Goal: Task Accomplishment & Management: Manage account settings

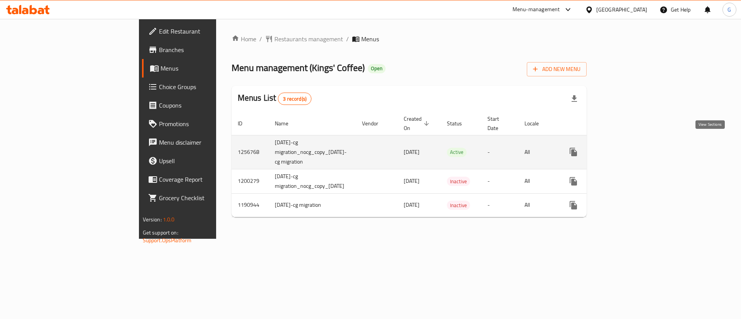
click at [638, 146] on link "enhanced table" at bounding box center [629, 152] width 19 height 19
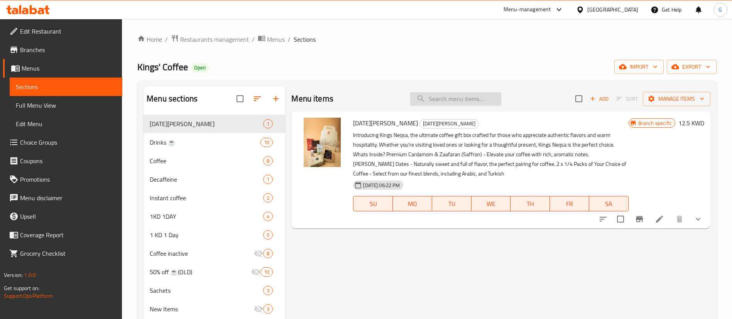
click at [479, 103] on input "search" at bounding box center [455, 99] width 91 height 14
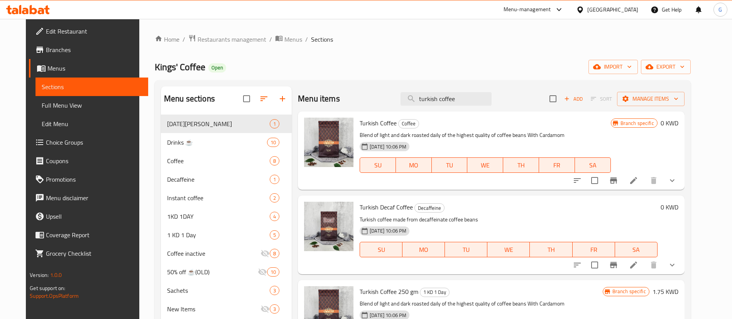
type input "turkish coffee"
click at [618, 183] on icon "Branch-specific-item" at bounding box center [613, 180] width 9 height 9
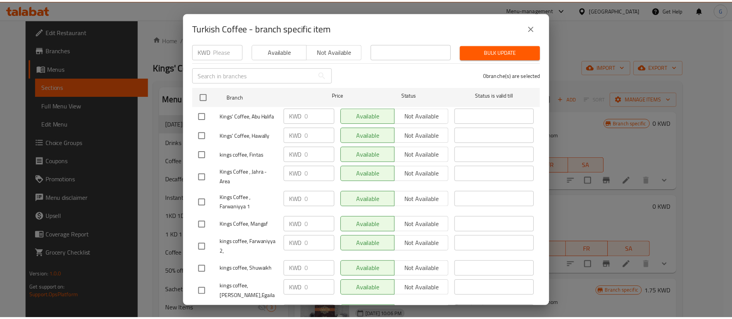
scroll to position [19, 0]
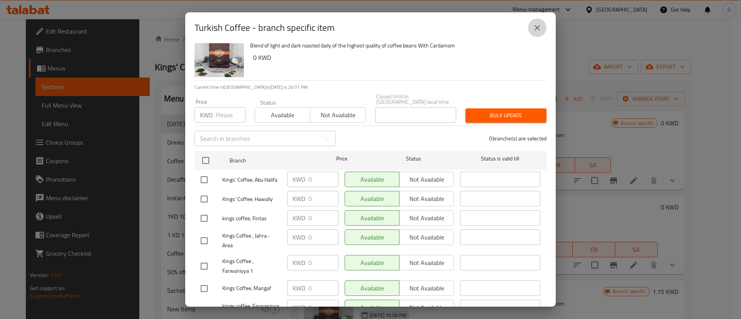
click at [532, 31] on button "close" at bounding box center [537, 28] width 19 height 19
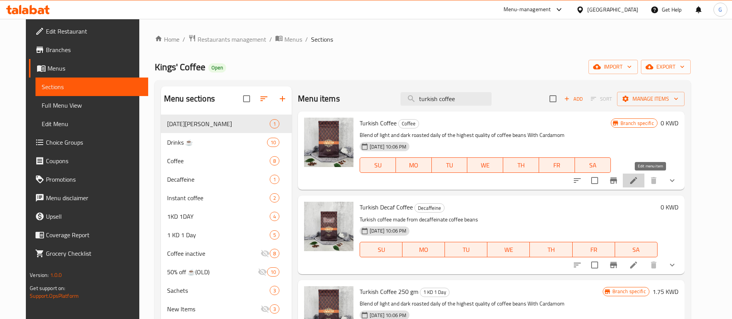
click at [638, 181] on icon at bounding box center [633, 180] width 9 height 9
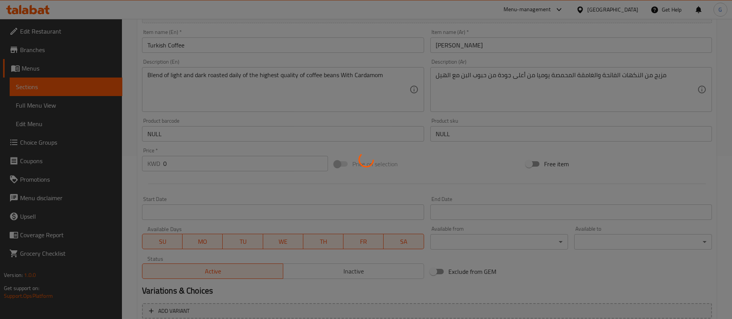
scroll to position [313, 0]
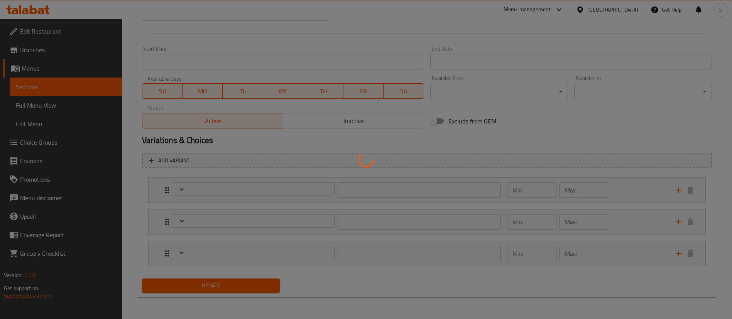
type input "إختيارك من الحجم:"
type input "1"
type input "إختيارك من الهيل:"
type input "1"
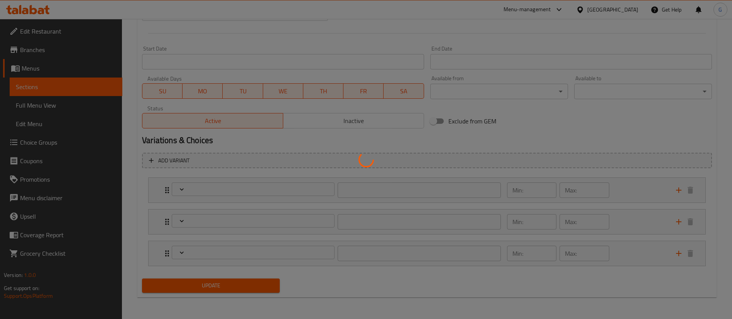
type input "1"
type input "إختيارك من البن:"
type input "1"
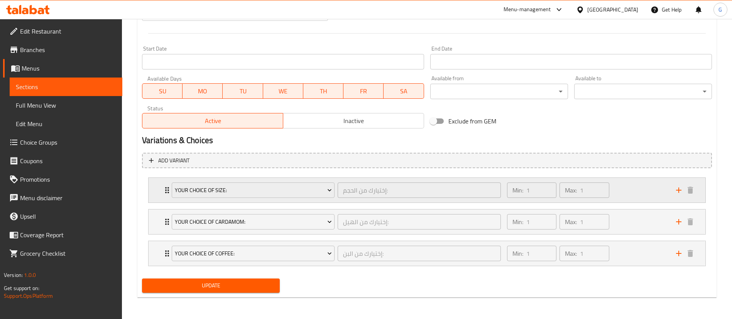
click at [163, 190] on icon "Expand" at bounding box center [167, 190] width 9 height 9
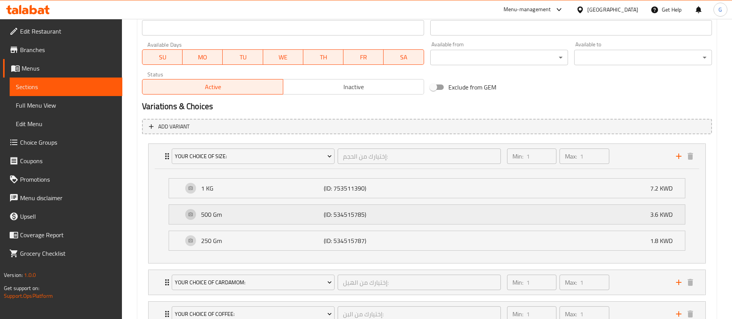
scroll to position [408, 0]
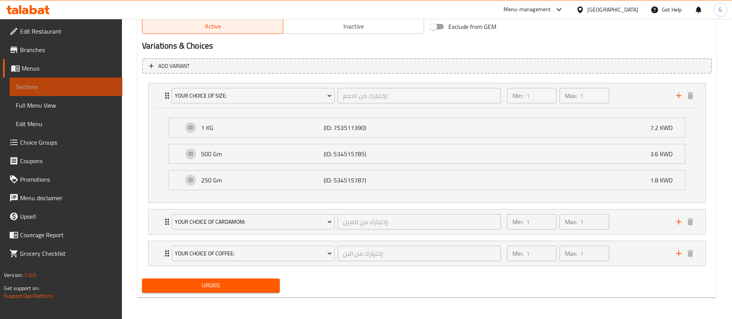
click at [89, 82] on span "Sections" at bounding box center [66, 86] width 100 height 9
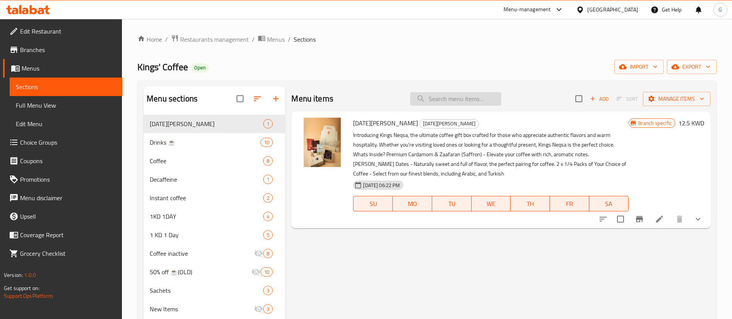
click at [422, 94] on input "search" at bounding box center [455, 99] width 91 height 14
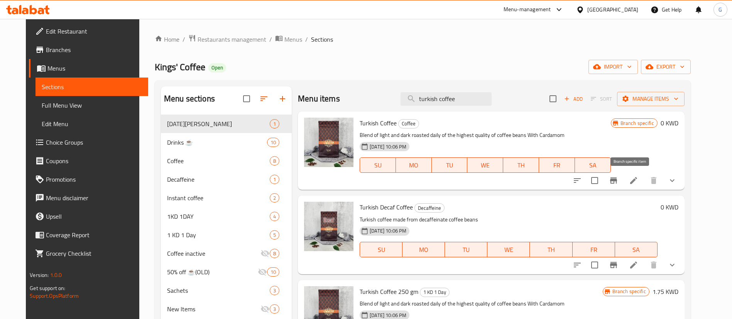
type input "turkish coffee"
click at [617, 178] on icon "Branch-specific-item" at bounding box center [613, 181] width 7 height 6
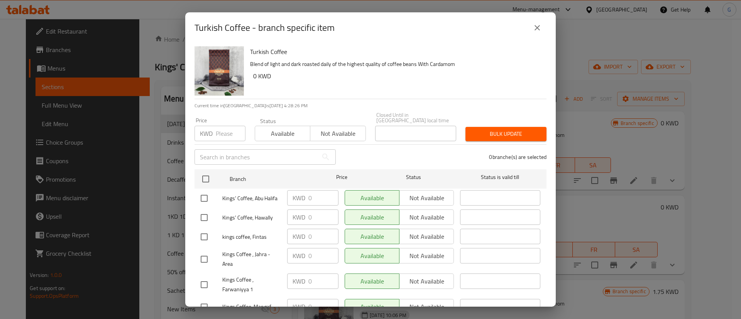
click at [540, 33] on button "close" at bounding box center [537, 28] width 19 height 19
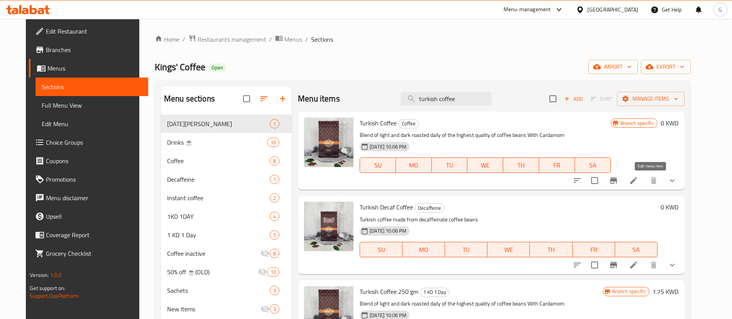
click at [638, 182] on icon at bounding box center [633, 180] width 9 height 9
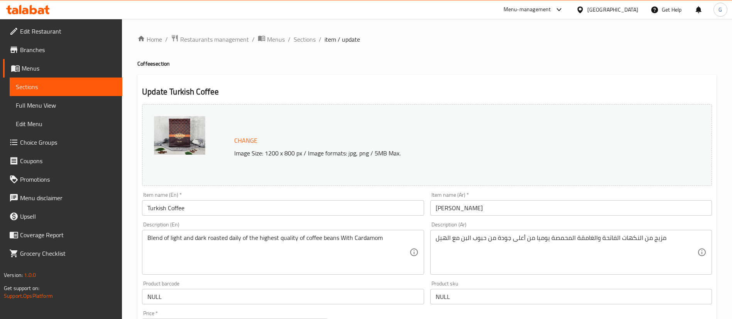
scroll to position [313, 0]
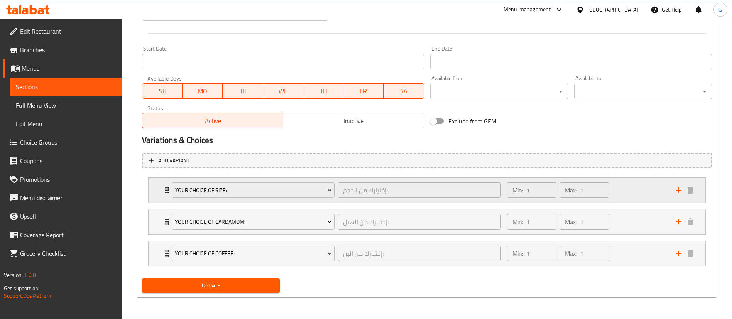
click at [161, 190] on div "Your Choice Of Size: إختيارك من الحجم: ​ Min: 1 ​ Max: 1 ​" at bounding box center [427, 190] width 557 height 25
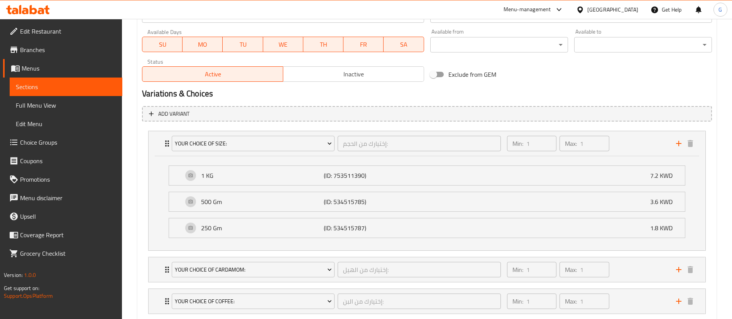
scroll to position [408, 0]
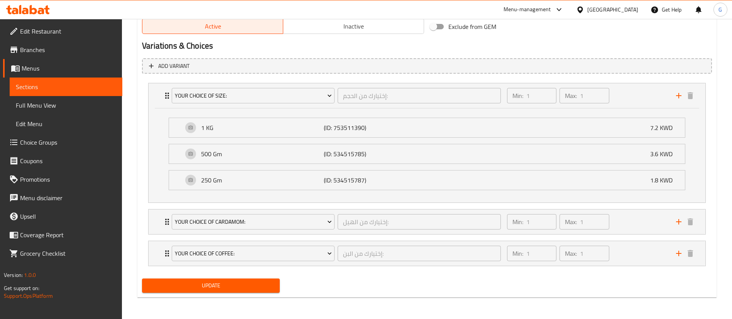
click at [244, 191] on li "250 Gm (ID: 534515787) 1.8 KWD Name (En) 250 Gm Name (En) Name (Ar) 250 جرام Na…" at bounding box center [427, 180] width 529 height 26
click at [244, 185] on div "250 Gm (ID: 534515787) 1.8 KWD" at bounding box center [429, 180] width 493 height 19
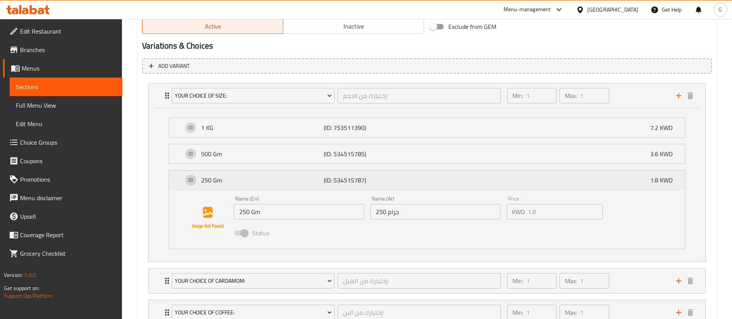
click at [244, 185] on div "250 Gm (ID: 534515787) 1.8 KWD" at bounding box center [429, 180] width 493 height 19
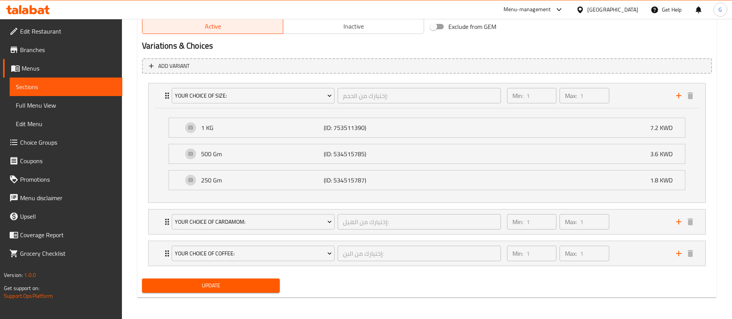
click at [46, 138] on span "Choice Groups" at bounding box center [68, 142] width 96 height 9
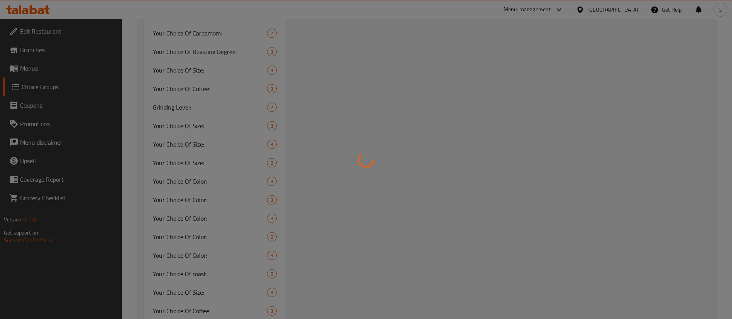
scroll to position [109, 0]
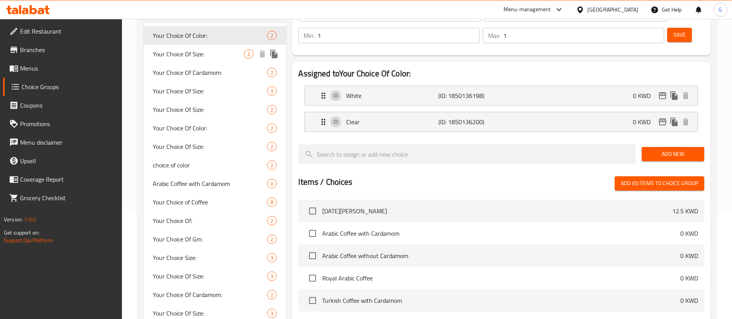
click at [208, 55] on span "Your Choice Of Size:" at bounding box center [198, 53] width 91 height 9
type input "Your Choice Of Size:"
type input "إختيارك من الحجم:"
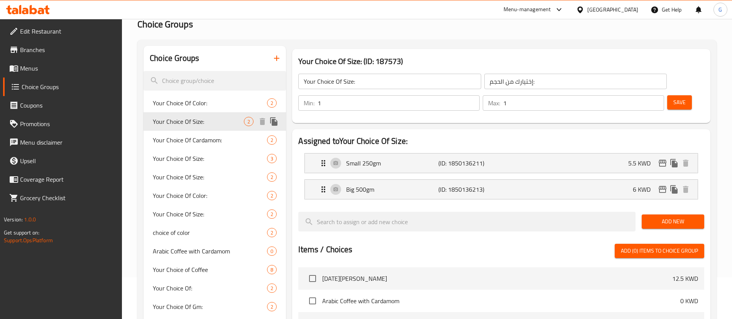
scroll to position [58, 0]
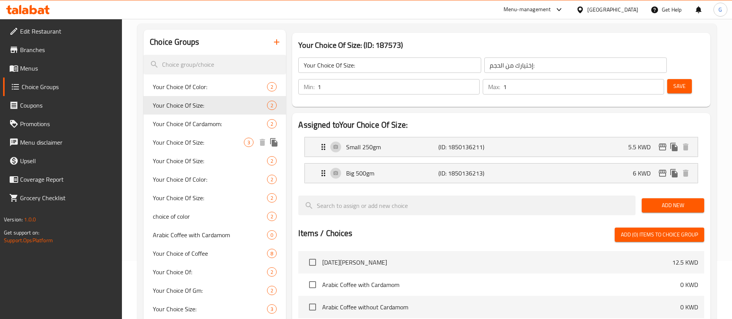
click at [196, 135] on div "Your Choice Of Size: 3" at bounding box center [215, 142] width 142 height 19
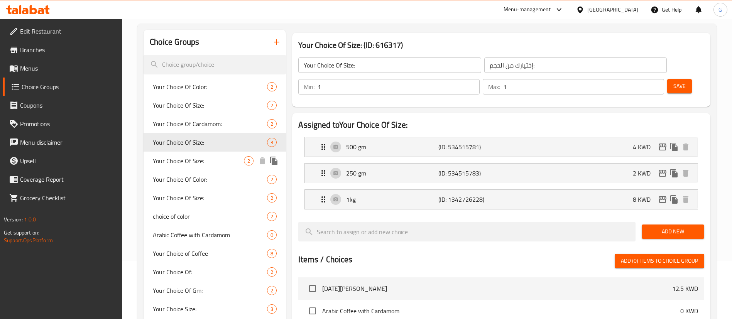
click at [193, 161] on span "Your Choice Of Size:" at bounding box center [198, 160] width 91 height 9
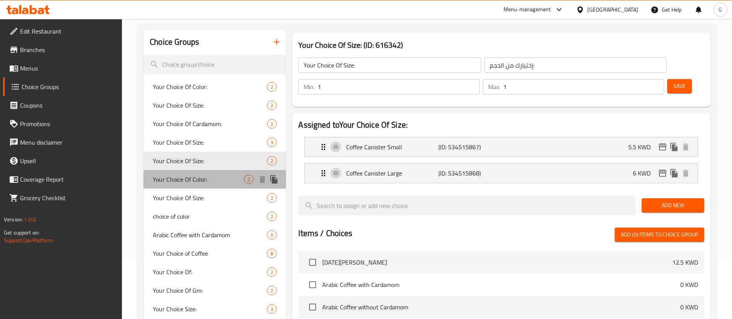
click at [195, 180] on span "Your Choice Of Color:" at bounding box center [198, 179] width 91 height 9
type input "Your Choice Of Color:"
type input "اختيارك من اللون:"
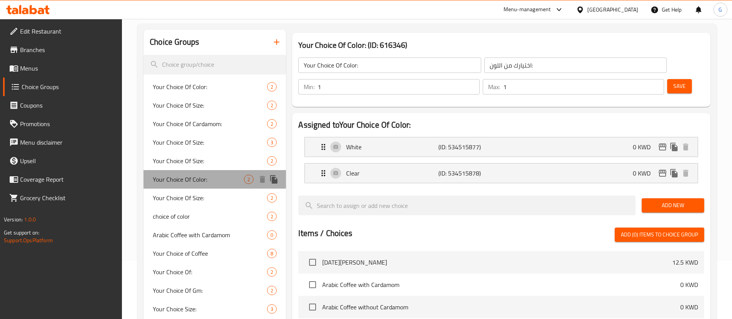
click at [196, 187] on div "Your Choice Of Color: 2" at bounding box center [215, 179] width 142 height 19
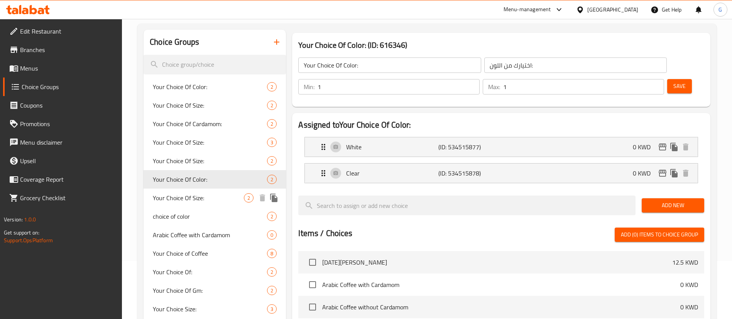
click at [198, 200] on span "Your Choice Of Size:" at bounding box center [198, 197] width 91 height 9
type input "Your Choice Of Size:"
type input "إختيارك من الحجم:"
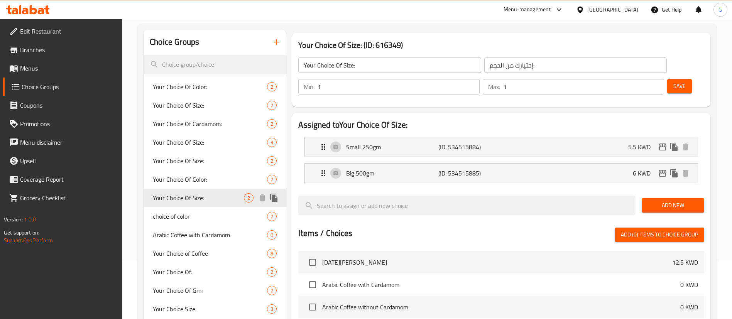
scroll to position [116, 0]
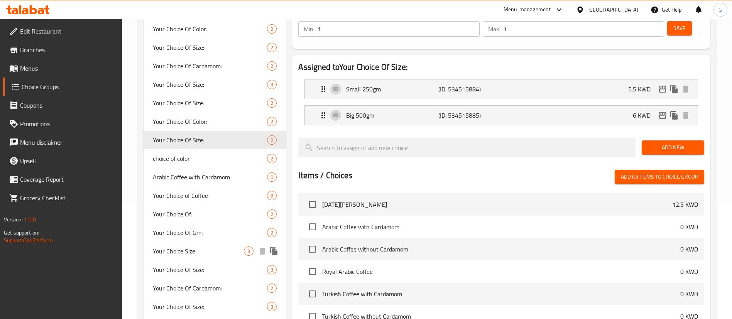
click at [201, 247] on span "Your Choice Size:" at bounding box center [198, 251] width 91 height 9
type input "Your Choice Size:"
type input "حجم اختيارك:"
type input "0"
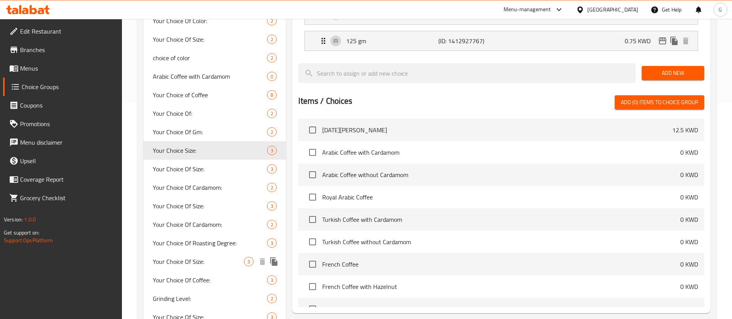
scroll to position [232, 0]
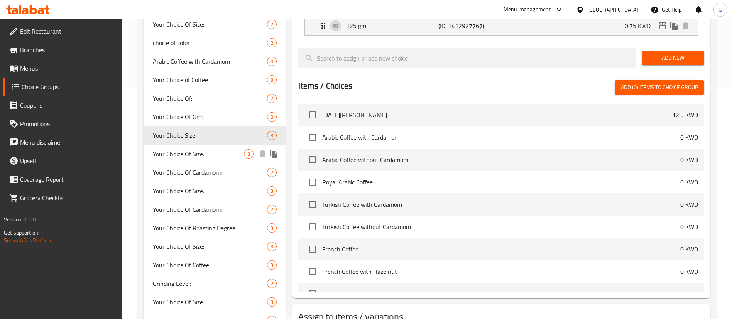
click at [187, 157] on span "Your Choice Of Size:" at bounding box center [198, 153] width 91 height 9
type input "Your Choice Of Size:"
type input "إختيارك من الحجم:"
type input "1"
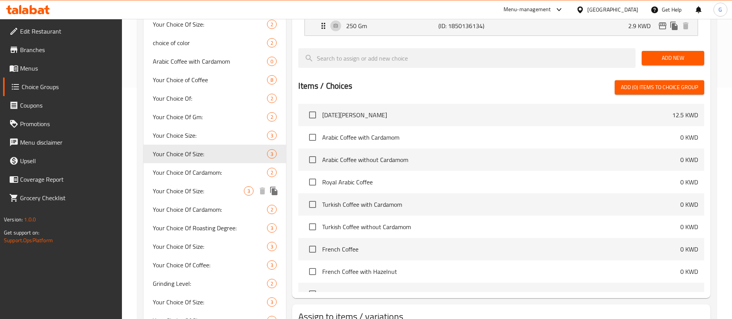
click at [196, 195] on span "Your Choice Of Size:" at bounding box center [198, 190] width 91 height 9
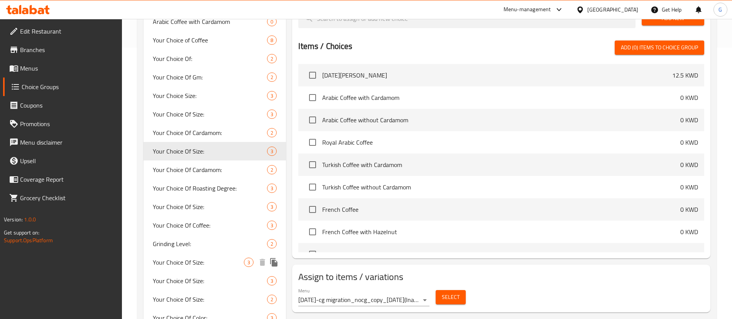
scroll to position [290, 0]
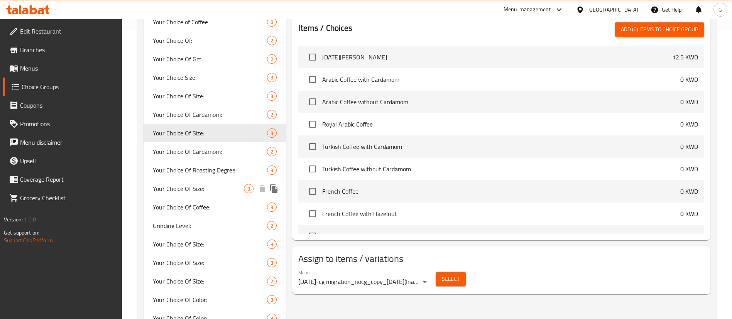
click at [199, 192] on span "Your Choice Of Size:" at bounding box center [198, 188] width 91 height 9
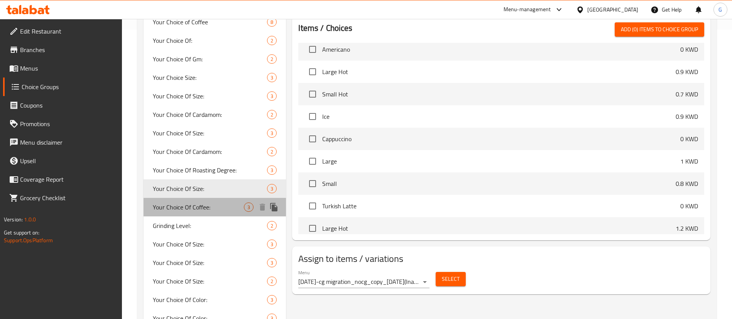
click at [195, 208] on span "Your Choice Of Coffee:" at bounding box center [198, 207] width 91 height 9
type input "Your Choice Of Coffee:"
type input "اختيارك من القهوة:"
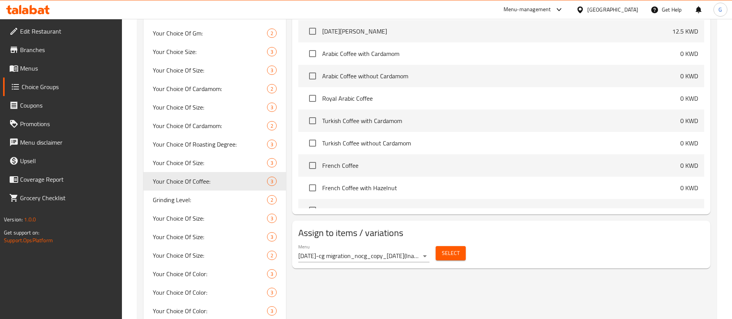
scroll to position [405, 0]
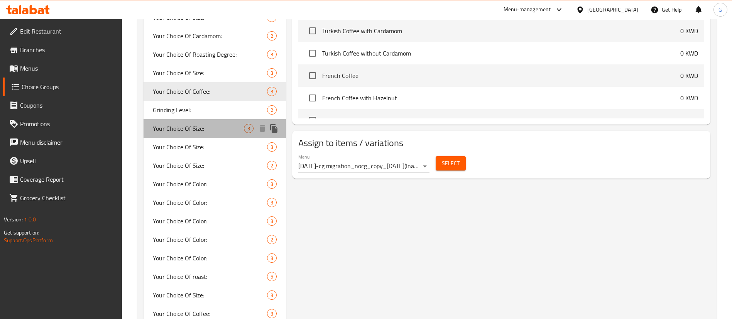
click at [200, 133] on span "Your Choice Of Size:" at bounding box center [198, 128] width 91 height 9
type input "Your Choice Of Size:"
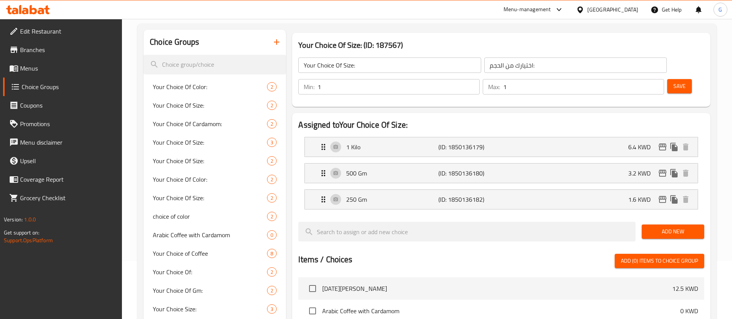
scroll to position [290, 0]
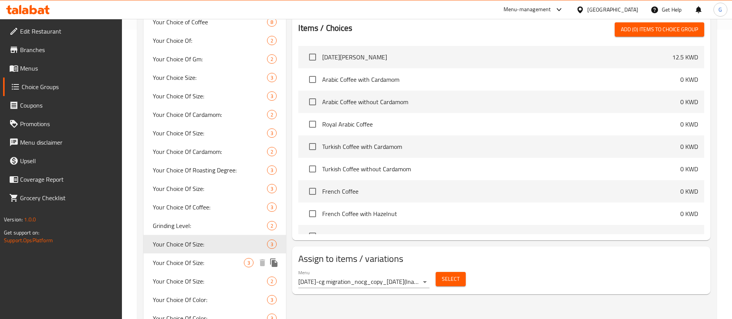
click at [200, 259] on span "Your Choice Of Size:" at bounding box center [198, 262] width 91 height 9
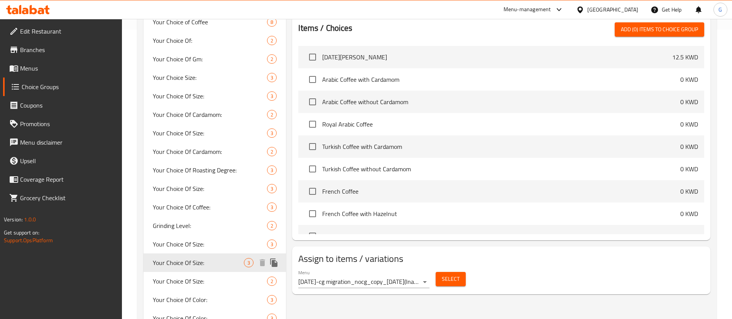
type input "إختيارك من الحجم:"
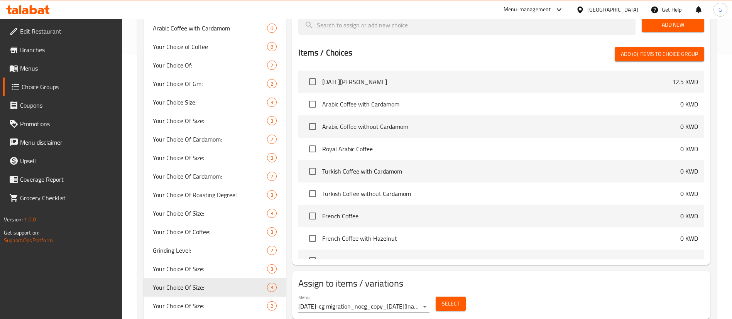
scroll to position [347, 0]
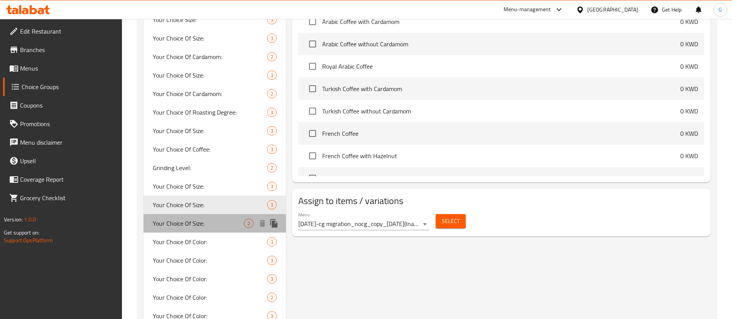
click at [191, 222] on span "Your Choice Of Size:" at bounding box center [198, 223] width 91 height 9
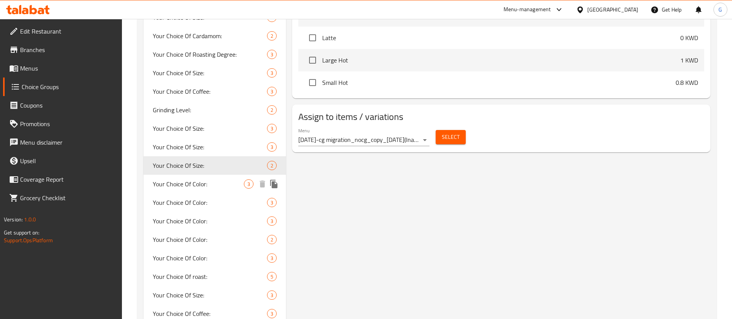
scroll to position [463, 0]
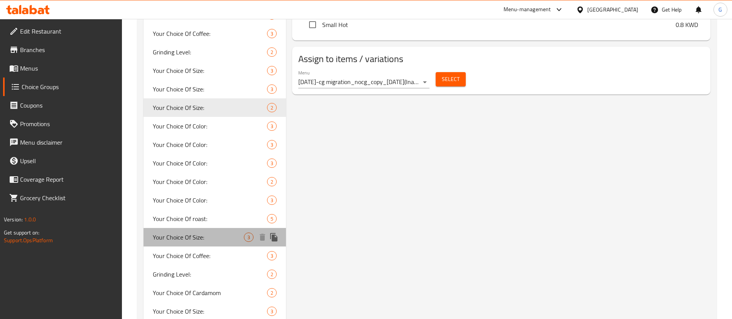
click at [213, 242] on div "Your Choice Of Size: 3" at bounding box center [215, 237] width 142 height 19
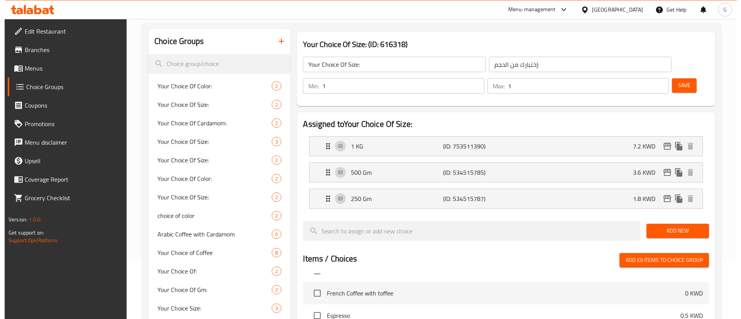
scroll to position [58, 0]
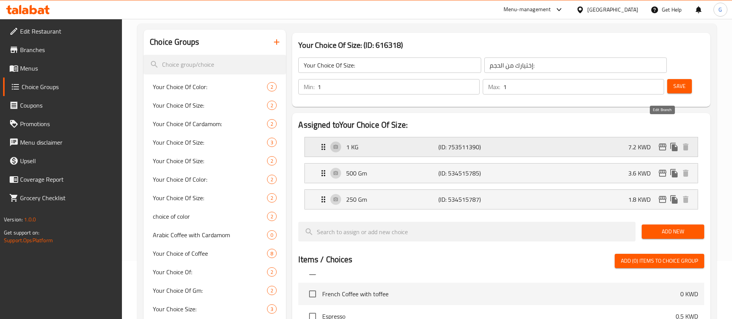
click at [665, 144] on icon "edit" at bounding box center [663, 147] width 8 height 7
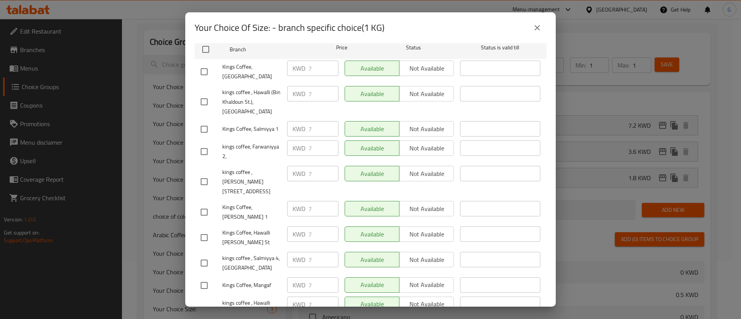
scroll to position [0, 0]
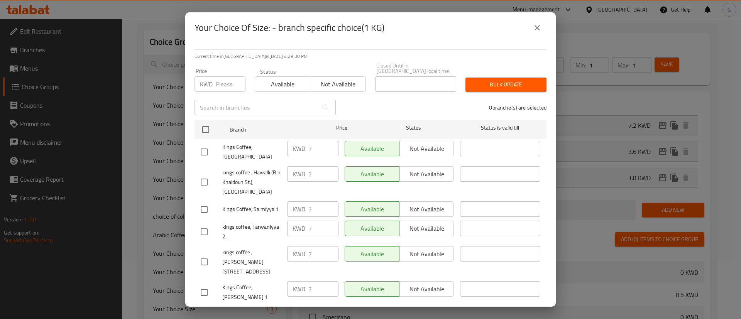
click at [294, 144] on p "KWD" at bounding box center [299, 148] width 13 height 9
click at [241, 144] on span "Kings Coffee, [GEOGRAPHIC_DATA]" at bounding box center [251, 151] width 59 height 19
click at [199, 144] on input "checkbox" at bounding box center [204, 152] width 16 height 16
checkbox input "true"
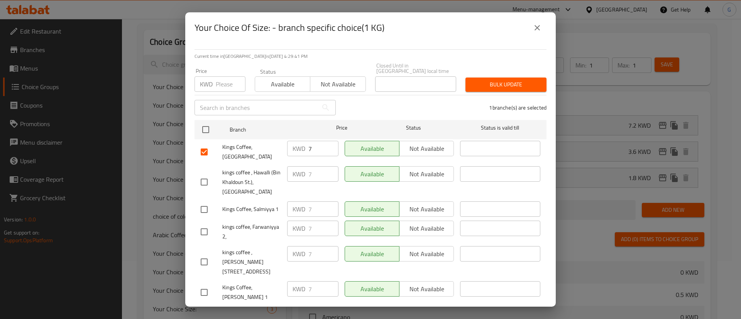
click at [205, 174] on input "checkbox" at bounding box center [204, 182] width 16 height 16
checkbox input "true"
click at [205, 124] on input "checkbox" at bounding box center [206, 130] width 16 height 16
checkbox input "true"
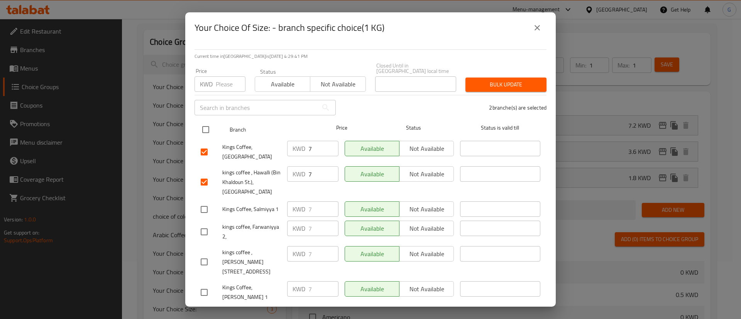
checkbox input "true"
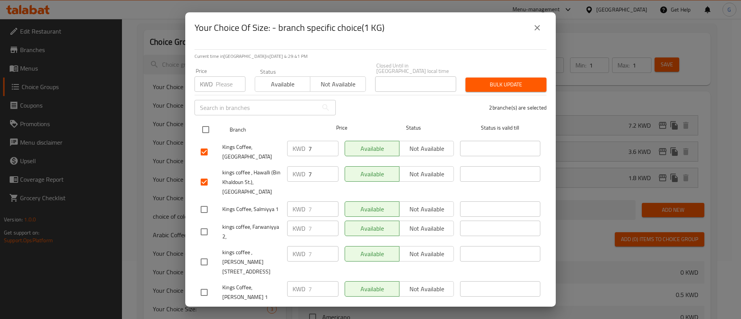
checkbox input "true"
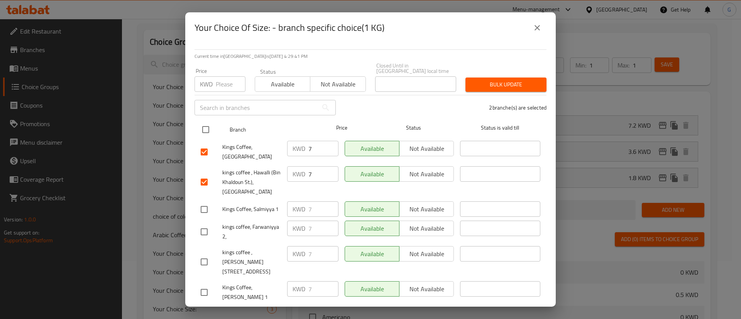
checkbox input "true"
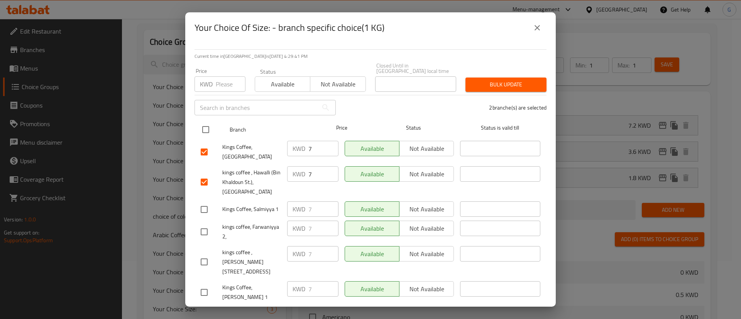
checkbox input "true"
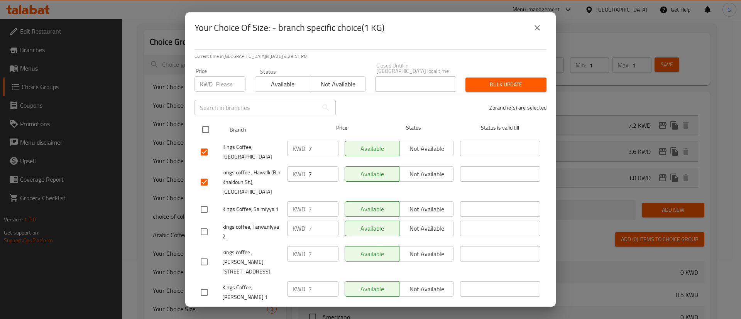
checkbox input "true"
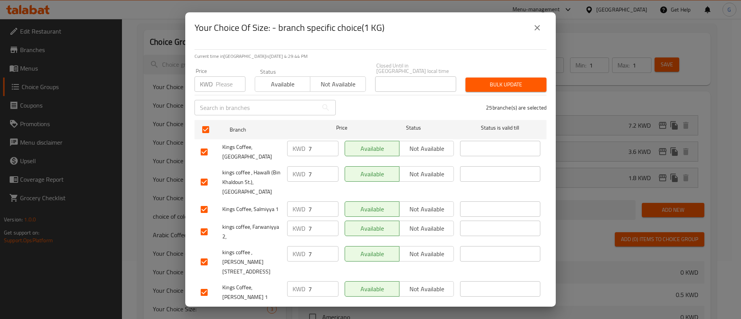
click at [537, 37] on div "Your Choice Of Size: - branch specific choice(1 KG)" at bounding box center [370, 27] width 371 height 31
click at [538, 30] on icon "close" at bounding box center [537, 27] width 9 height 9
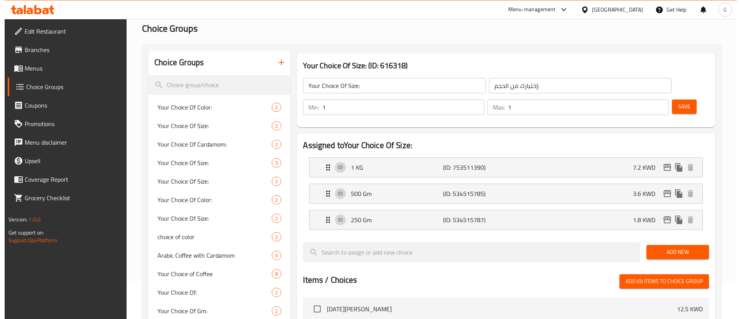
scroll to position [20, 0]
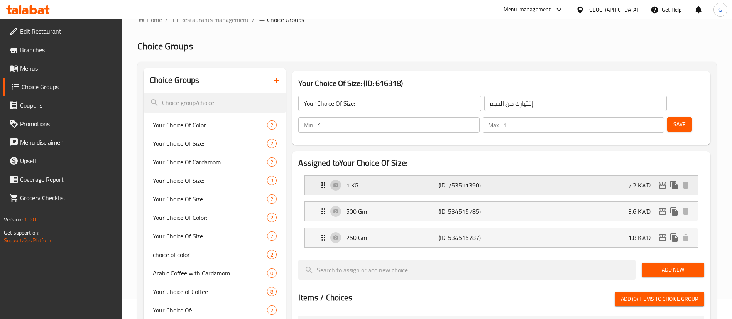
click at [607, 176] on div "1 KG (ID: 753511390) 7.2 KWD" at bounding box center [504, 185] width 370 height 19
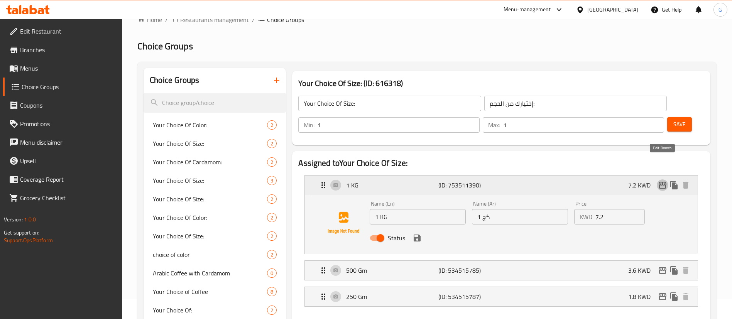
click at [657, 180] on button "edit" at bounding box center [663, 186] width 12 height 12
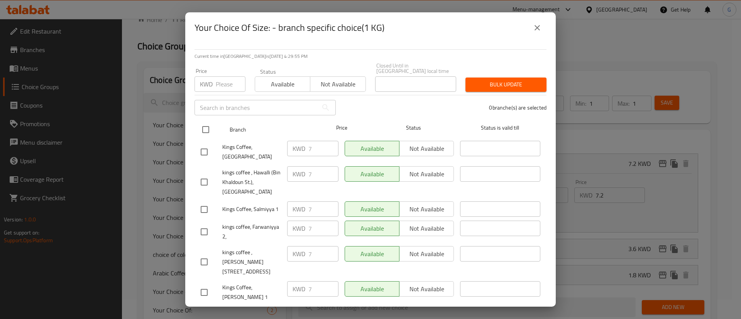
click at [200, 129] on input "checkbox" at bounding box center [206, 130] width 16 height 16
checkbox input "true"
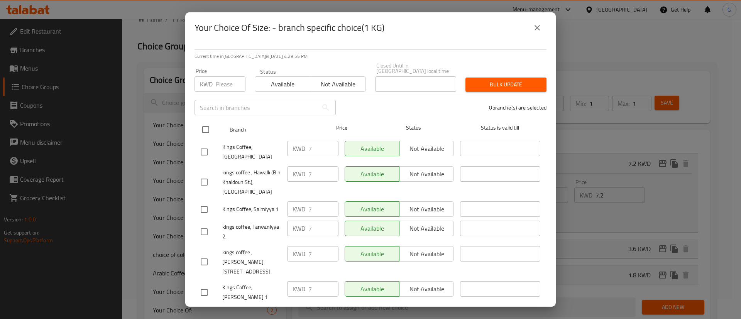
checkbox input "true"
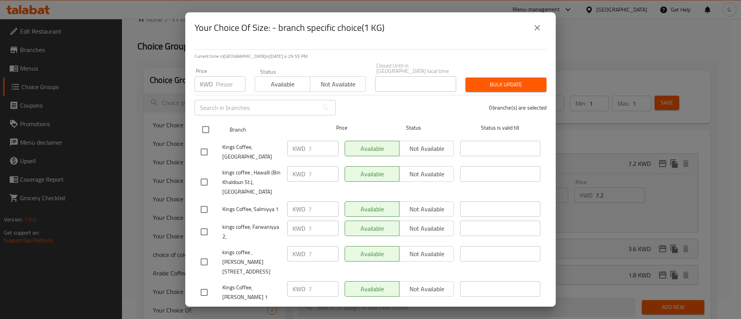
checkbox input "true"
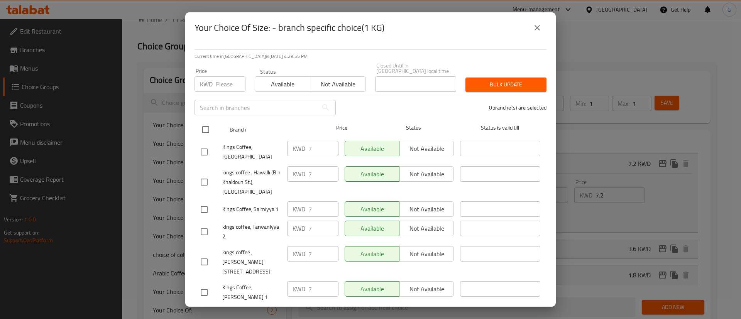
checkbox input "true"
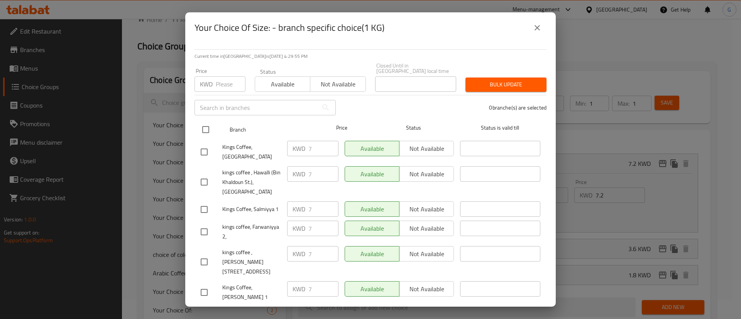
checkbox input "true"
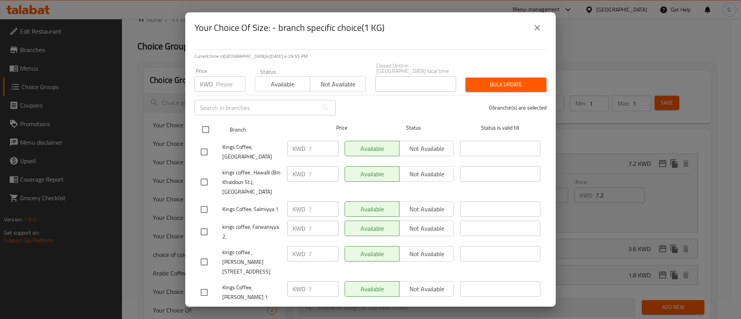
checkbox input "true"
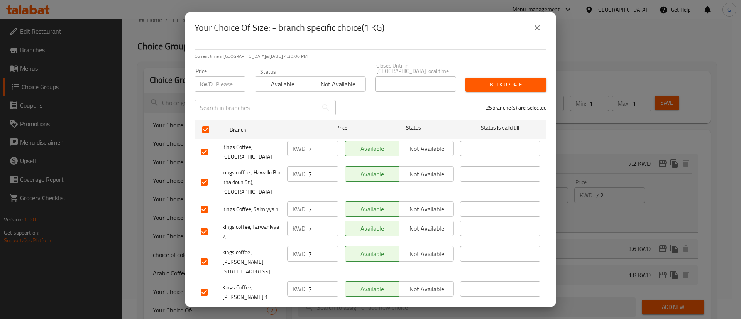
click at [309, 146] on input "7" at bounding box center [323, 148] width 30 height 15
type input "7.200"
click at [320, 163] on div "KWD 7 ​" at bounding box center [313, 182] width 58 height 38
click at [315, 141] on input "7.200" at bounding box center [323, 148] width 30 height 15
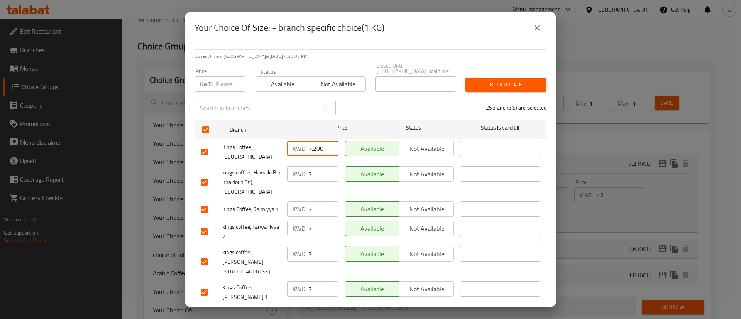
click at [315, 141] on input "7.200" at bounding box center [323, 148] width 30 height 15
click at [312, 166] on input "7" at bounding box center [323, 173] width 30 height 15
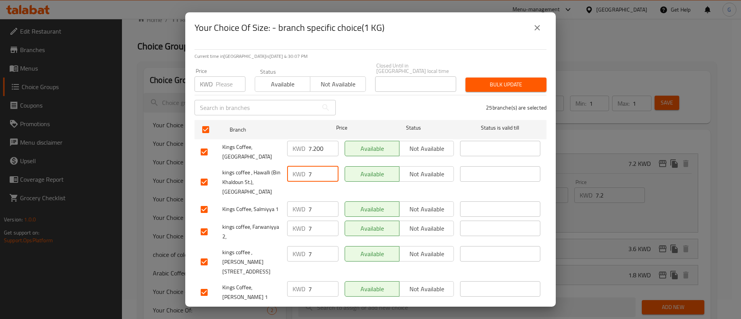
click at [310, 166] on input "7" at bounding box center [323, 173] width 30 height 15
click at [308, 166] on input "7" at bounding box center [323, 173] width 30 height 15
paste input ".200"
type input "7.200"
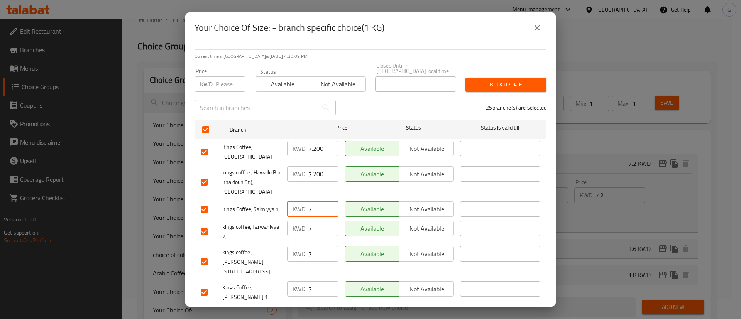
click at [310, 202] on input "7" at bounding box center [323, 209] width 30 height 15
paste input ".200"
type input "7.200"
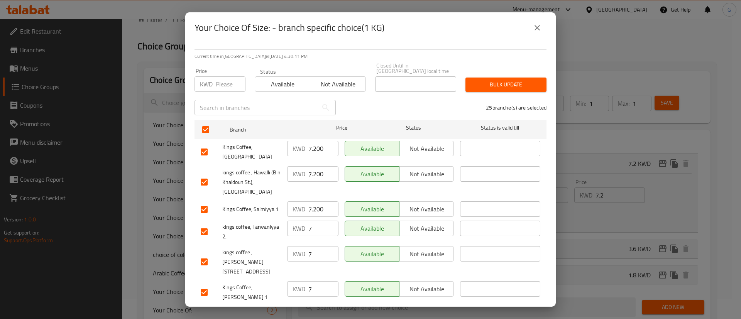
click at [304, 221] on div "KWD 7 ​" at bounding box center [312, 228] width 51 height 15
click at [307, 221] on div "KWD 7 ​" at bounding box center [312, 228] width 51 height 15
click at [308, 221] on input "7" at bounding box center [323, 228] width 30 height 15
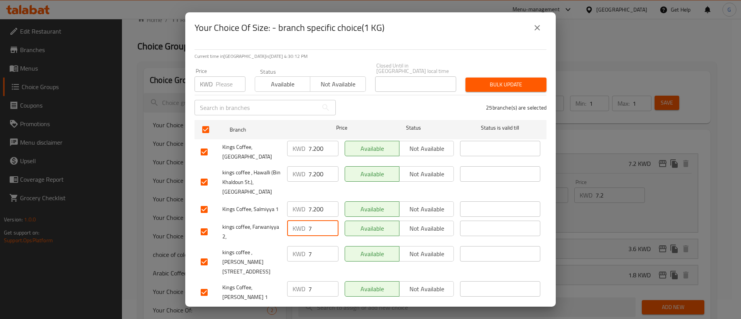
paste input ".200"
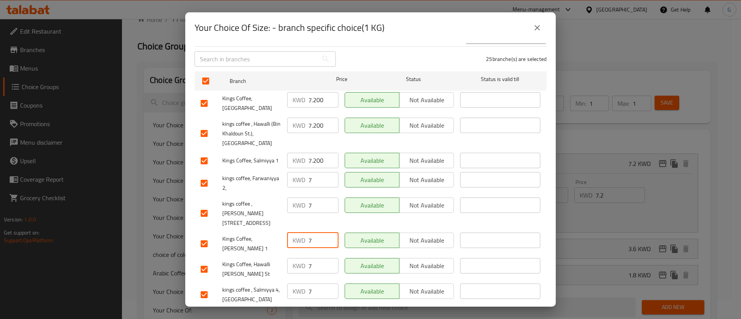
scroll to position [58, 0]
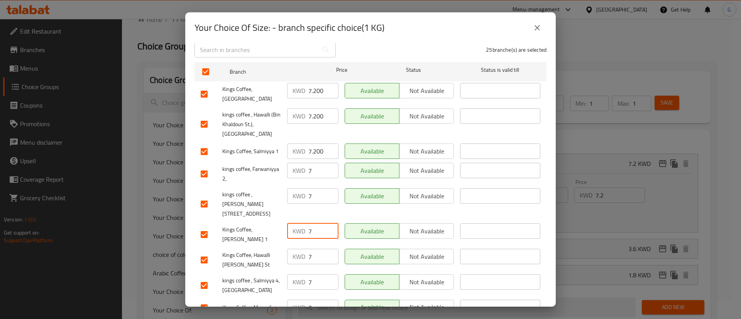
drag, startPoint x: 321, startPoint y: 219, endPoint x: 316, endPoint y: 224, distance: 7.4
drag, startPoint x: 316, startPoint y: 224, endPoint x: 300, endPoint y: 188, distance: 39.7
click at [300, 191] on p "KWD" at bounding box center [299, 195] width 13 height 9
click at [311, 160] on div "KWD 7 ​" at bounding box center [313, 174] width 58 height 29
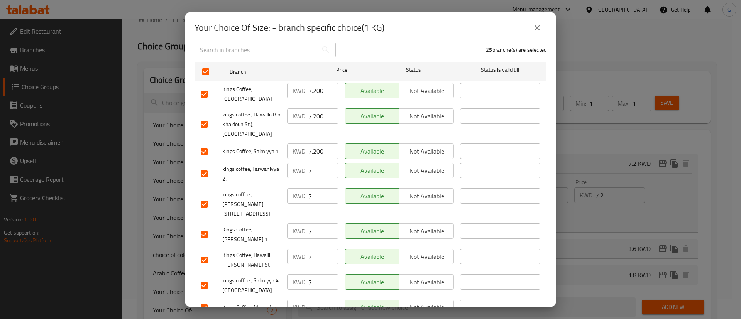
click at [309, 163] on input "7" at bounding box center [323, 170] width 30 height 15
click at [308, 163] on input "7" at bounding box center [323, 170] width 30 height 15
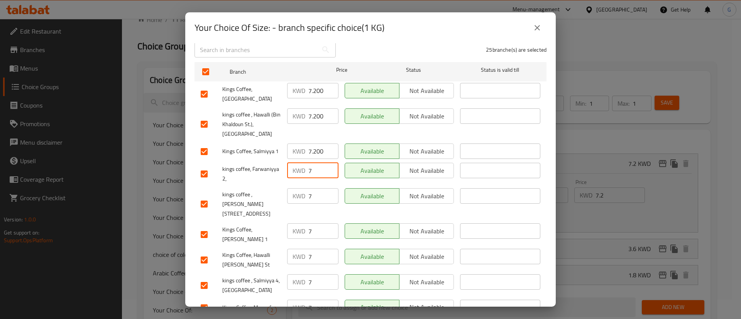
click at [308, 163] on input "7" at bounding box center [323, 170] width 30 height 15
paste input ".200"
type input "7.200"
click at [308, 188] on input "7" at bounding box center [323, 195] width 30 height 15
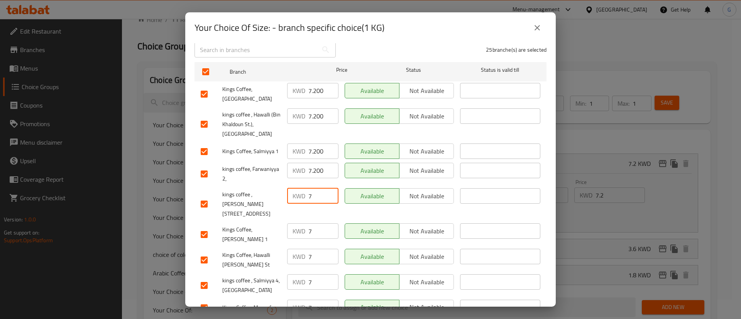
paste input ".200"
type input "7.200"
click at [308, 224] on input "7" at bounding box center [323, 231] width 30 height 15
paste input ".200"
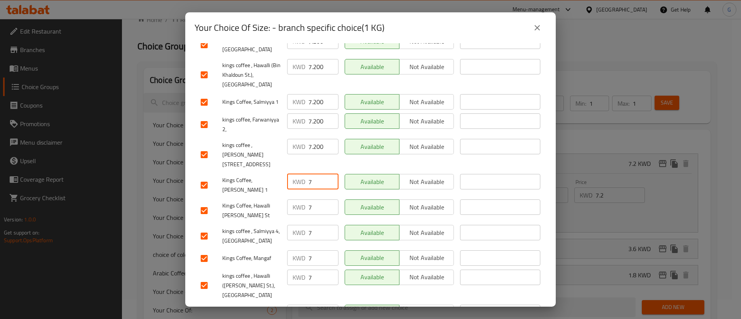
scroll to position [116, 0]
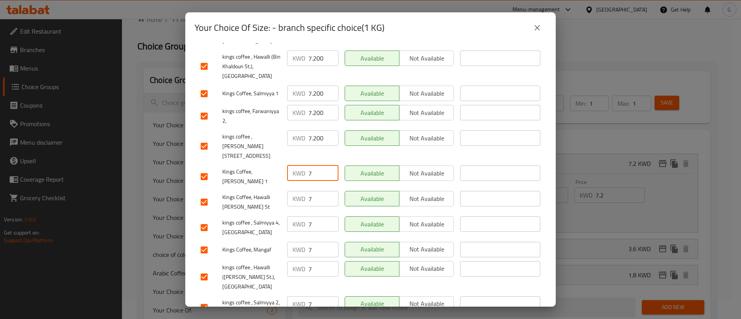
click at [308, 191] on input "7" at bounding box center [323, 198] width 30 height 15
click at [314, 166] on input "7" at bounding box center [323, 173] width 30 height 15
paste input "7.200"
click at [314, 166] on input "77.200" at bounding box center [323, 173] width 30 height 15
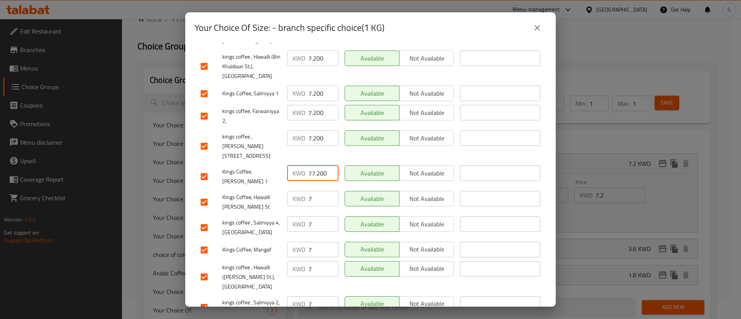
click at [314, 166] on input "77.200" at bounding box center [323, 173] width 30 height 15
paste input "number"
type input "7.200"
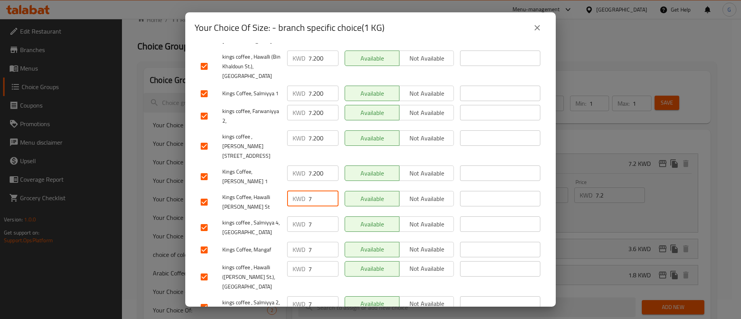
click at [315, 191] on input "7" at bounding box center [323, 198] width 30 height 15
paste input ".200"
type input "7.200"
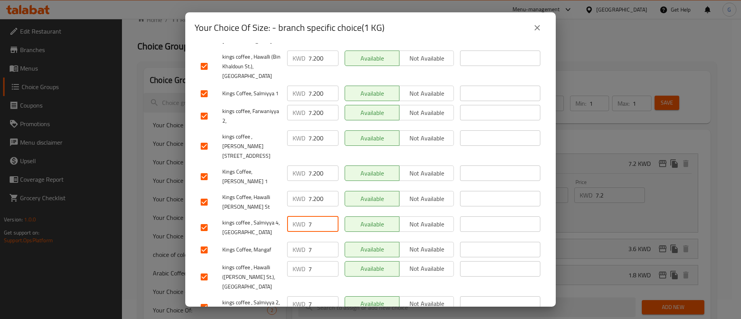
click at [313, 217] on input "7" at bounding box center [323, 224] width 30 height 15
paste input ".200"
type input "7.200"
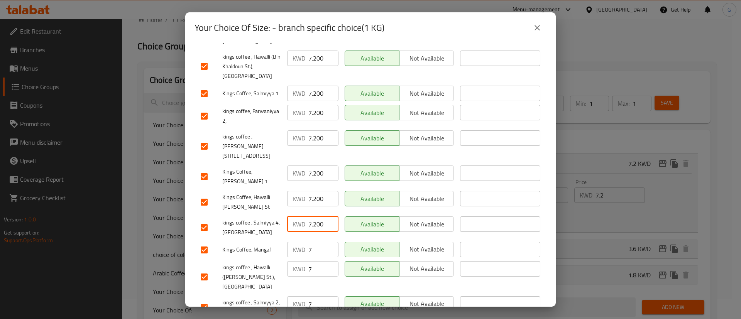
click at [313, 242] on input "7" at bounding box center [323, 249] width 30 height 15
click at [305, 242] on div "KWD 7 ​" at bounding box center [312, 249] width 51 height 15
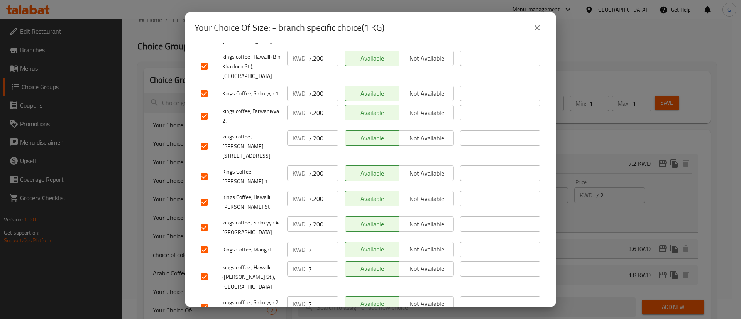
click at [305, 242] on div "KWD 7 ​" at bounding box center [312, 249] width 51 height 15
click at [309, 242] on input "7" at bounding box center [323, 249] width 30 height 15
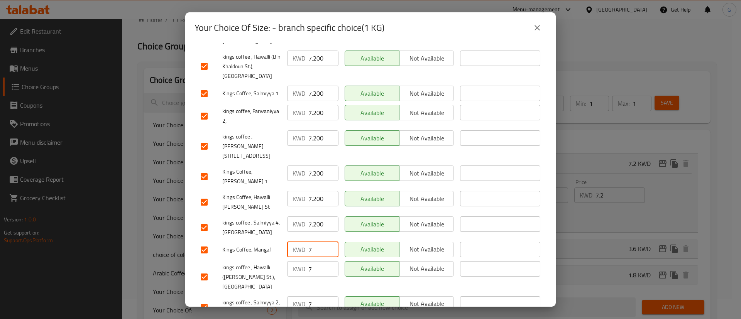
click at [310, 242] on input "7" at bounding box center [323, 249] width 30 height 15
paste input ".200"
type input "7.200"
click at [308, 261] on input "7" at bounding box center [323, 268] width 30 height 15
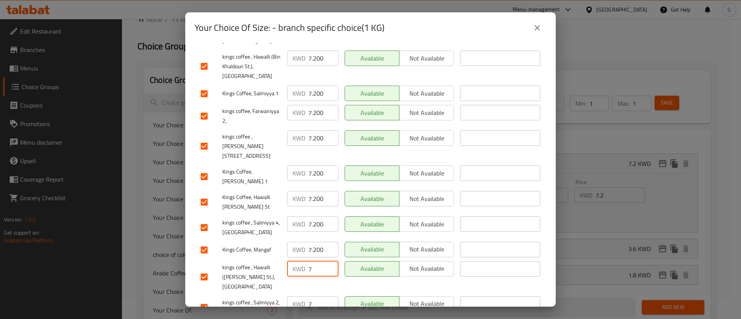
paste input ".200"
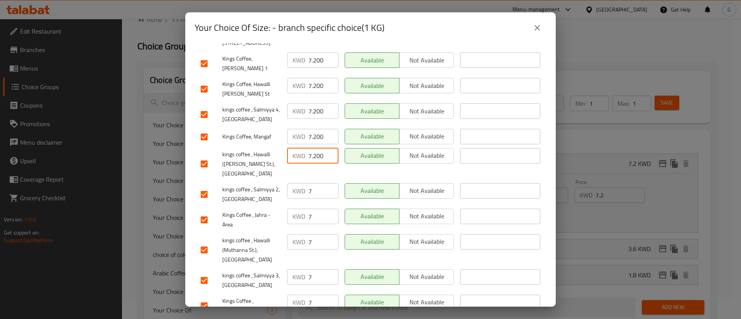
scroll to position [232, 0]
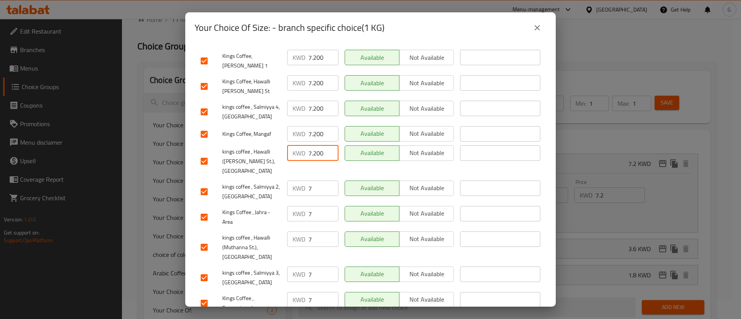
type input "7.200"
click at [308, 181] on input "7" at bounding box center [323, 188] width 30 height 15
paste input ".200"
type input "7.200"
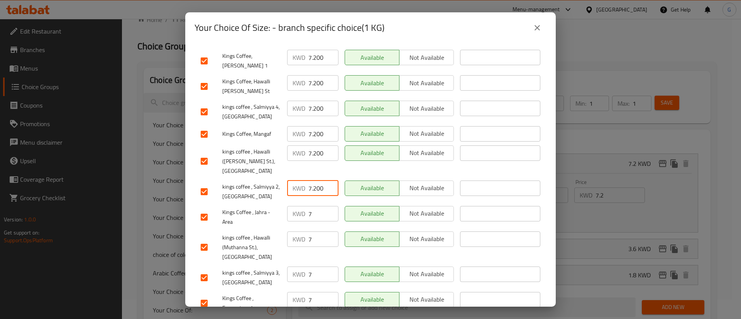
click at [309, 206] on input "7" at bounding box center [323, 213] width 30 height 15
paste input ".200"
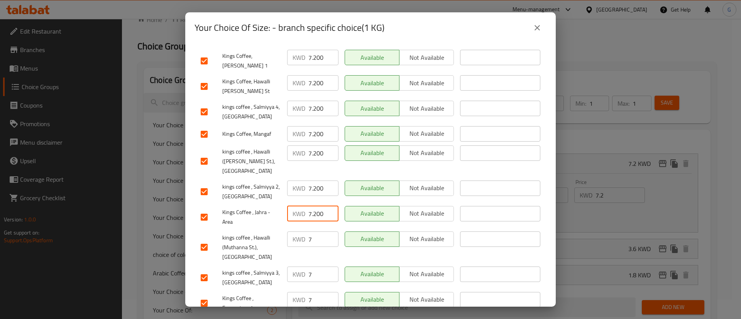
type input "7.200"
click at [306, 232] on div "KWD 7 ​" at bounding box center [312, 239] width 51 height 15
click at [308, 232] on input "7" at bounding box center [323, 239] width 30 height 15
paste input "7.200"
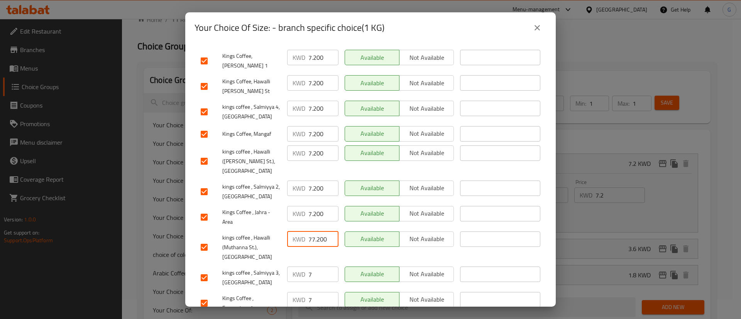
scroll to position [0, 1]
click at [308, 232] on input "77.200" at bounding box center [323, 239] width 30 height 15
paste input "number"
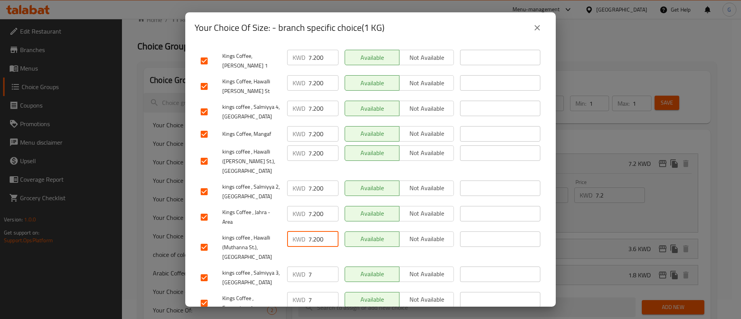
scroll to position [0, 0]
type input "7"
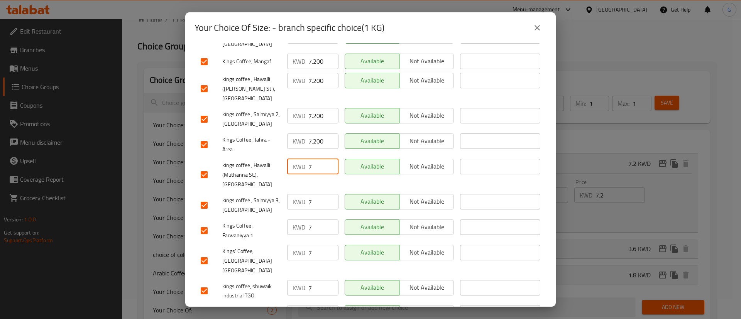
scroll to position [347, 0]
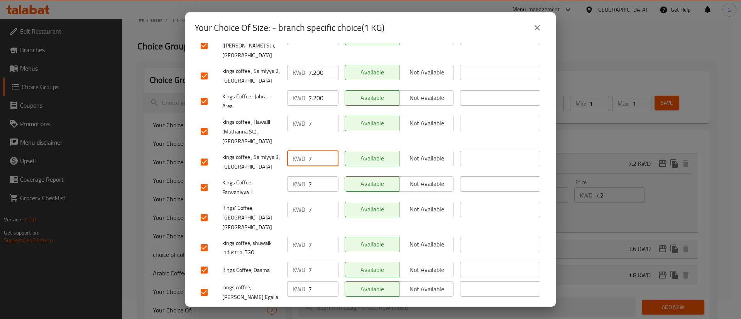
drag, startPoint x: 307, startPoint y: 114, endPoint x: 314, endPoint y: 112, distance: 7.3
click at [314, 151] on input "7" at bounding box center [323, 158] width 30 height 15
paste input ".200"
type input "7.200"
drag, startPoint x: 323, startPoint y: 139, endPoint x: 344, endPoint y: 139, distance: 20.8
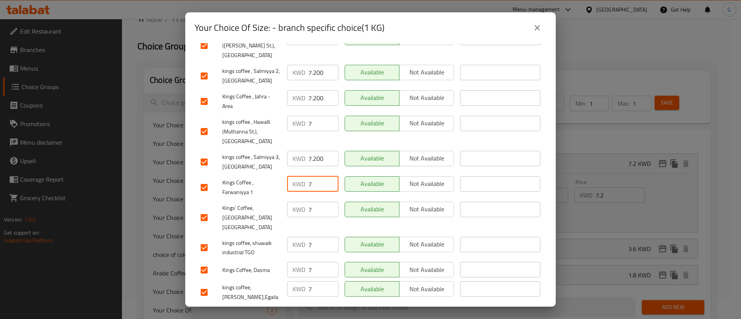
click at [344, 173] on div "Kings Coffee , Farwaniyya 1 KWD 7 ​ Available Not available ​" at bounding box center [371, 187] width 346 height 29
paste input ".200"
type input "7.200"
drag, startPoint x: 307, startPoint y: 163, endPoint x: 319, endPoint y: 165, distance: 11.7
click at [319, 202] on input "7" at bounding box center [323, 209] width 30 height 15
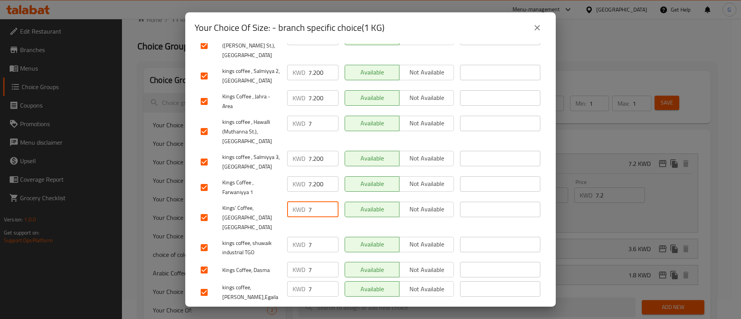
paste input ".200"
type input "7.200"
drag, startPoint x: 306, startPoint y: 188, endPoint x: 346, endPoint y: 189, distance: 40.2
click at [346, 234] on div "kings coffee, shuwaik industrial TGO KWD 7 ​ Available Not available ​" at bounding box center [371, 248] width 346 height 29
paste input ".200"
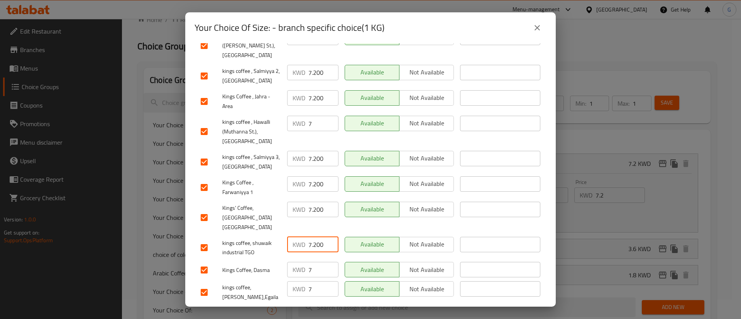
type input "7.200"
drag, startPoint x: 306, startPoint y: 212, endPoint x: 329, endPoint y: 213, distance: 22.4
click at [329, 262] on input "7" at bounding box center [323, 269] width 30 height 15
paste input ".200"
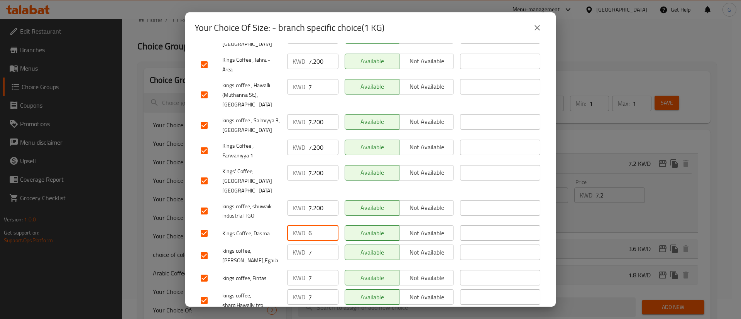
scroll to position [432, 0]
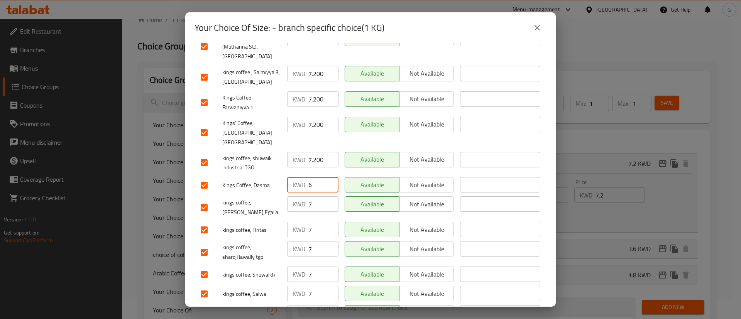
type input "6"
drag, startPoint x: 306, startPoint y: 147, endPoint x: 335, endPoint y: 154, distance: 30.2
click at [335, 193] on div "KWD 7 ​" at bounding box center [313, 207] width 58 height 29
paste input "7.200"
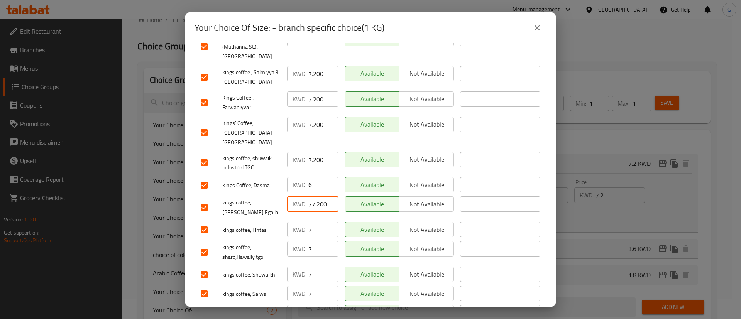
click at [317, 196] on input "77.200" at bounding box center [323, 203] width 30 height 15
click at [312, 196] on input "77.200" at bounding box center [323, 203] width 30 height 15
paste input "number"
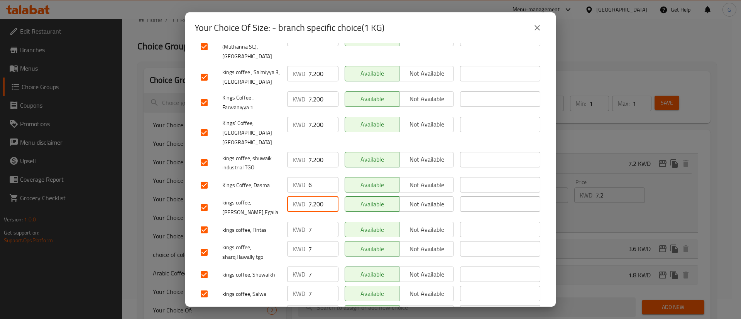
type input "7.200"
drag, startPoint x: 307, startPoint y: 176, endPoint x: 328, endPoint y: 176, distance: 21.2
click at [328, 222] on input "7" at bounding box center [323, 229] width 30 height 15
paste input ".200"
type input "7.200"
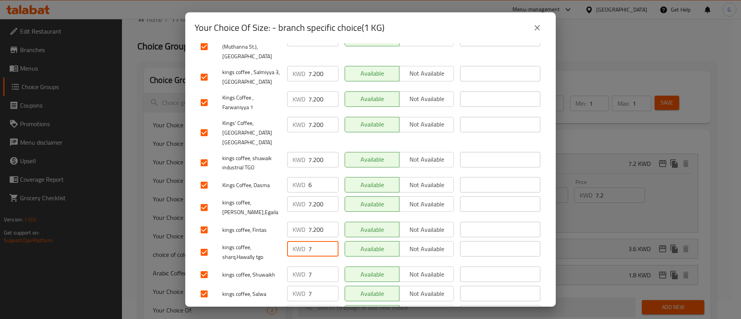
drag, startPoint x: 306, startPoint y: 190, endPoint x: 332, endPoint y: 195, distance: 26.3
click at [332, 241] on div "KWD 7 ​" at bounding box center [312, 248] width 51 height 15
paste input ".200"
type input "7.200"
drag, startPoint x: 312, startPoint y: 220, endPoint x: 330, endPoint y: 220, distance: 18.5
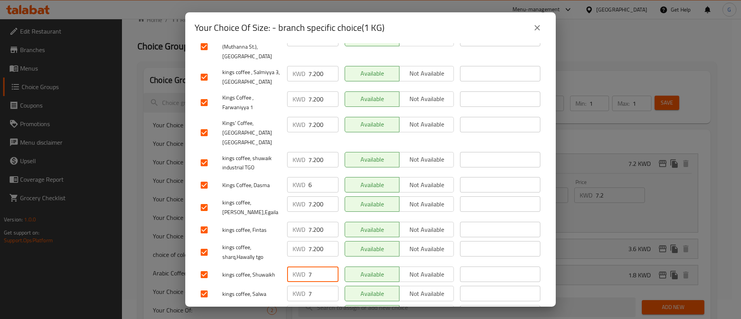
click at [329, 267] on div "KWD 7 ​" at bounding box center [312, 274] width 51 height 15
paste input ".200"
type input "7.200"
drag, startPoint x: 307, startPoint y: 240, endPoint x: 334, endPoint y: 237, distance: 26.4
click at [329, 286] on div "KWD 7 ​" at bounding box center [312, 293] width 51 height 15
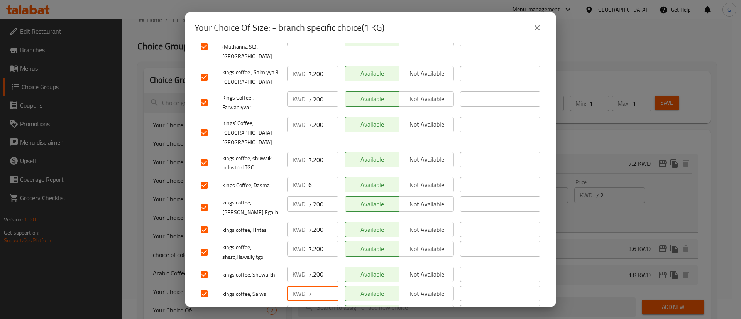
paste input ".200"
type input "7.200"
drag, startPoint x: 318, startPoint y: 256, endPoint x: 342, endPoint y: 254, distance: 23.6
click at [342, 302] on div "Kings' Coffee, Hawally KWD 7 ​ Available Not available ​" at bounding box center [371, 313] width 346 height 22
paste input ".200"
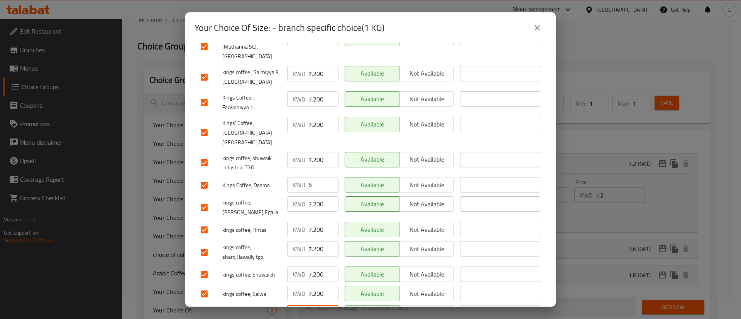
type input "7.200"
drag, startPoint x: 304, startPoint y: 276, endPoint x: 330, endPoint y: 274, distance: 26.3
paste input "7.200"
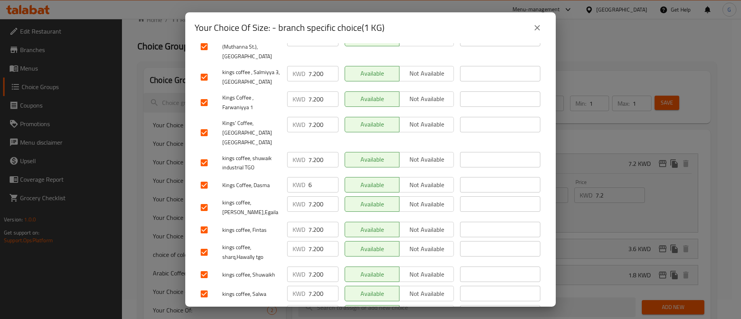
paste input "number"
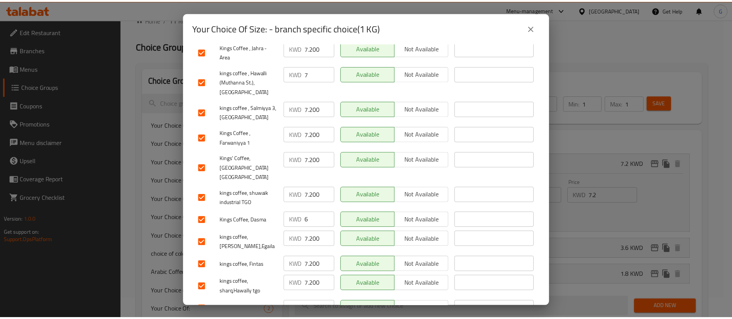
scroll to position [432, 0]
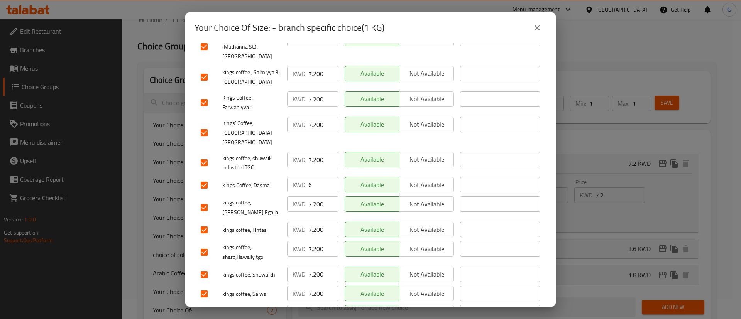
type input "7.200"
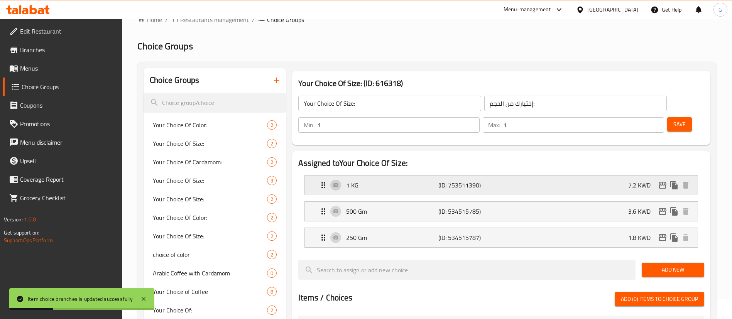
click at [521, 176] on div "1 KG (ID: 753511390) 7.2 KWD" at bounding box center [504, 185] width 370 height 19
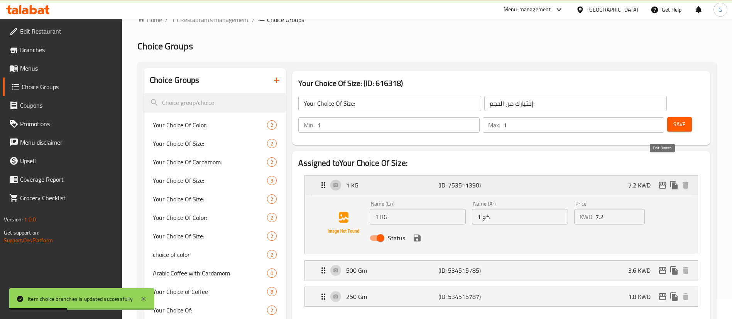
click at [667, 181] on icon "edit" at bounding box center [662, 185] width 9 height 9
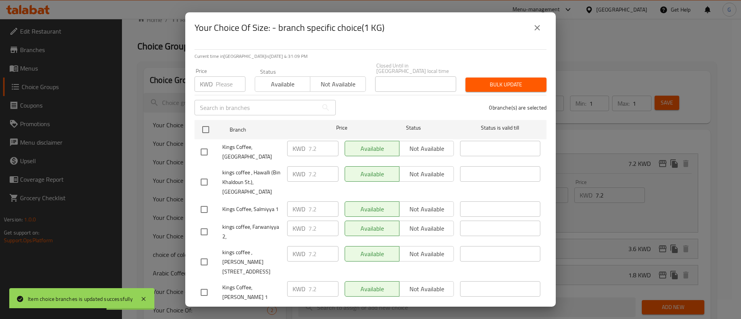
click at [537, 25] on icon "close" at bounding box center [537, 27] width 9 height 9
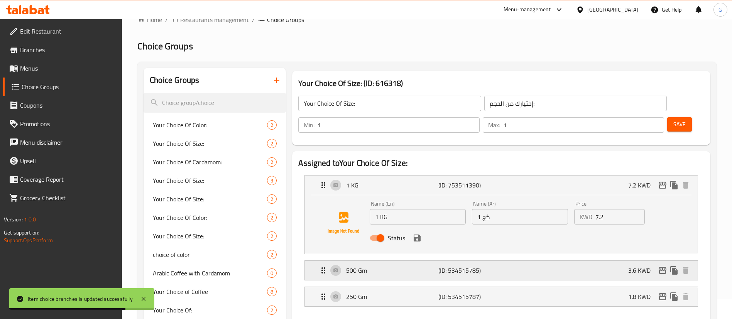
click at [560, 261] on div "500 Gm (ID: 534515785) 3.6 KWD" at bounding box center [504, 270] width 370 height 19
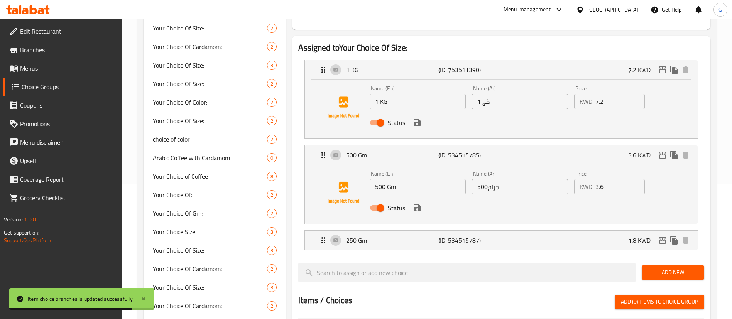
scroll to position [135, 0]
click at [599, 179] on input "3.6" at bounding box center [620, 186] width 49 height 15
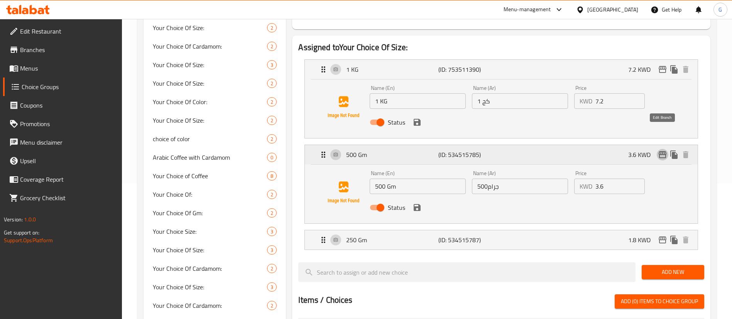
click at [667, 149] on button "edit" at bounding box center [663, 155] width 12 height 12
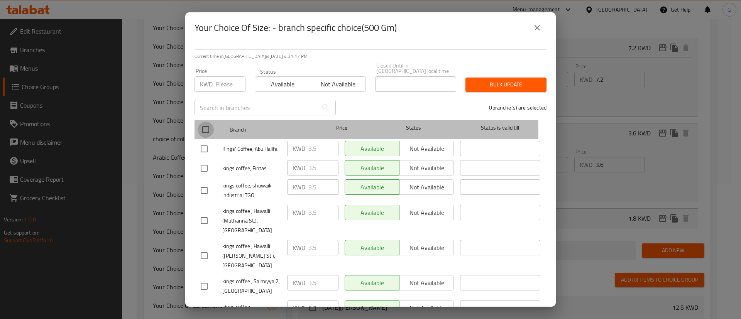
click at [211, 127] on input "checkbox" at bounding box center [206, 130] width 16 height 16
checkbox input "true"
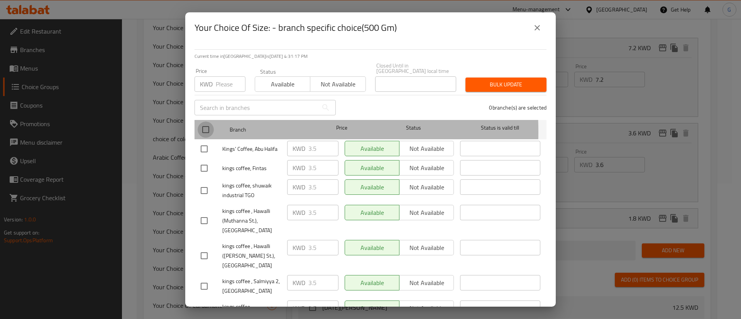
checkbox input "true"
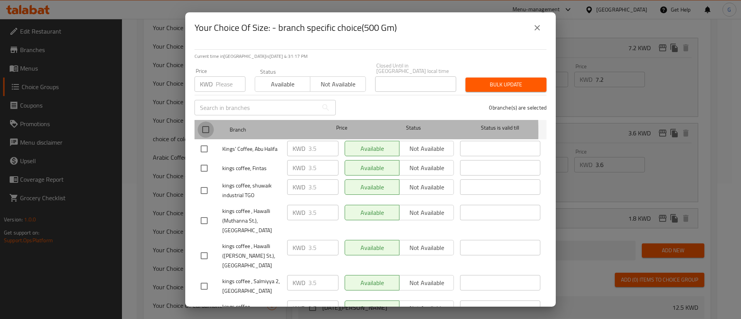
checkbox input "true"
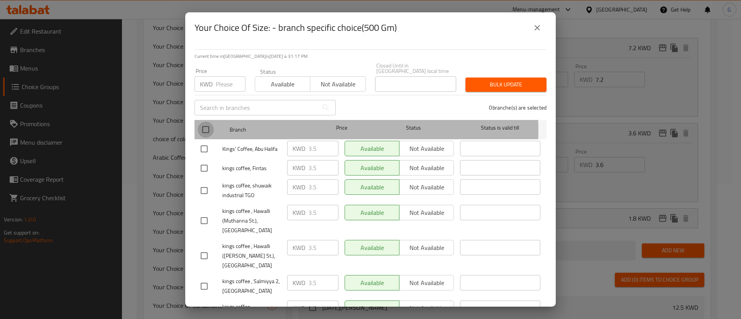
checkbox input "true"
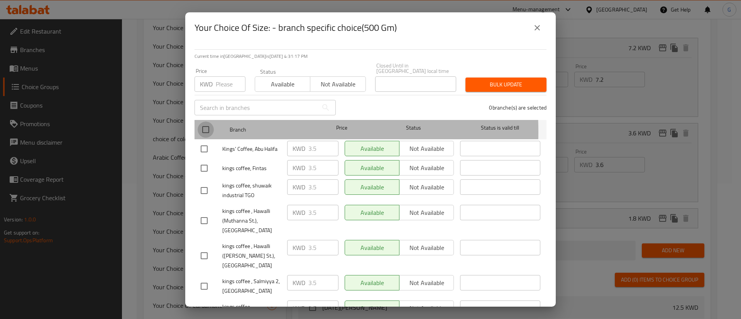
checkbox input "true"
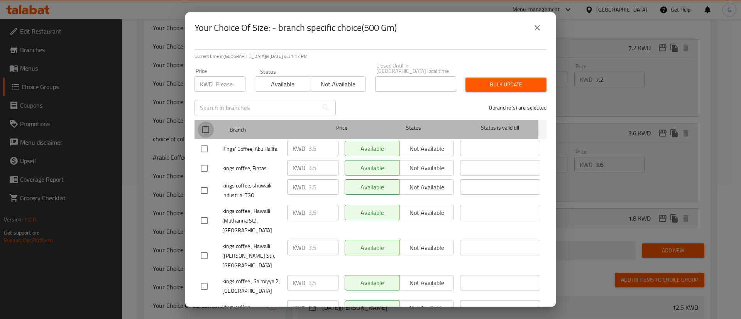
checkbox input "true"
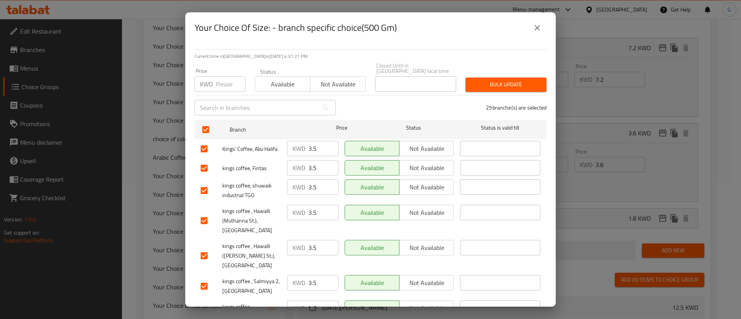
click at [226, 77] on input "number" at bounding box center [231, 83] width 30 height 15
paste input "3.6"
type input "3.6"
click at [530, 80] on span "Bulk update" at bounding box center [506, 85] width 69 height 10
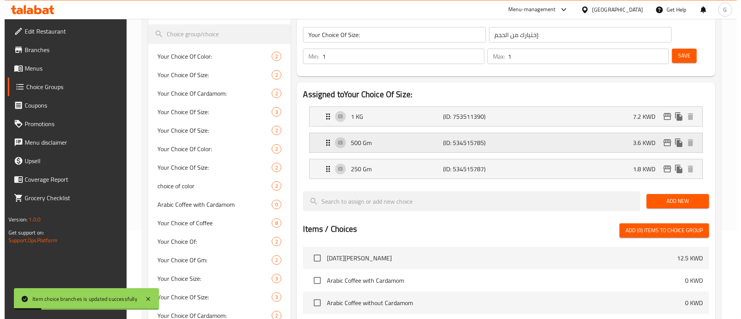
scroll to position [78, 0]
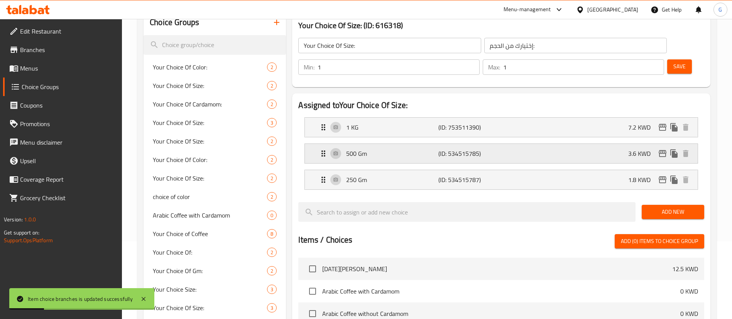
click at [580, 144] on div "500 Gm (ID: 534515785) 3.6 KWD" at bounding box center [504, 153] width 370 height 19
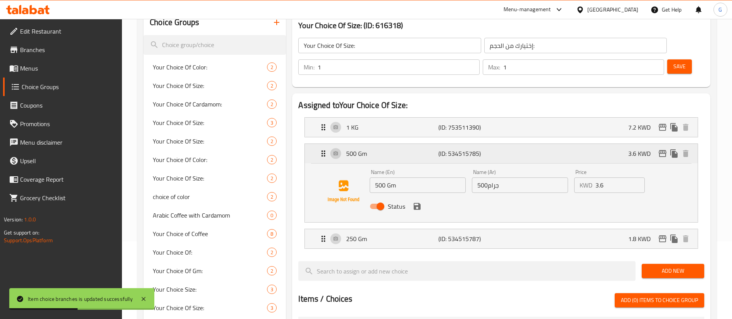
click at [660, 150] on icon "edit" at bounding box center [663, 153] width 8 height 7
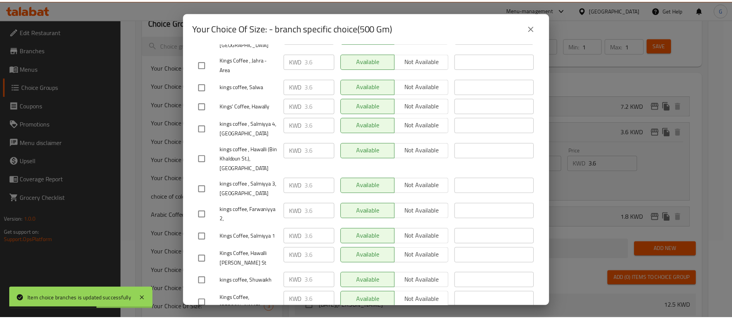
scroll to position [432, 0]
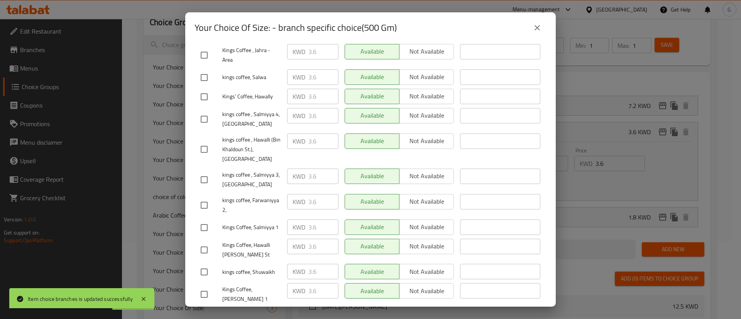
click at [640, 159] on div "Your Choice Of Size: - branch specific choice(500 Gm) Current time in [GEOGRAPH…" at bounding box center [370, 159] width 741 height 319
click at [535, 29] on icon "close" at bounding box center [537, 27] width 9 height 9
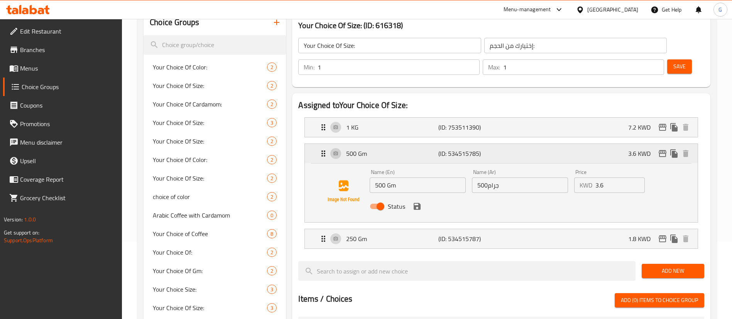
click at [570, 144] on div "500 Gm (ID: 534515785) 3.6 KWD" at bounding box center [504, 153] width 370 height 19
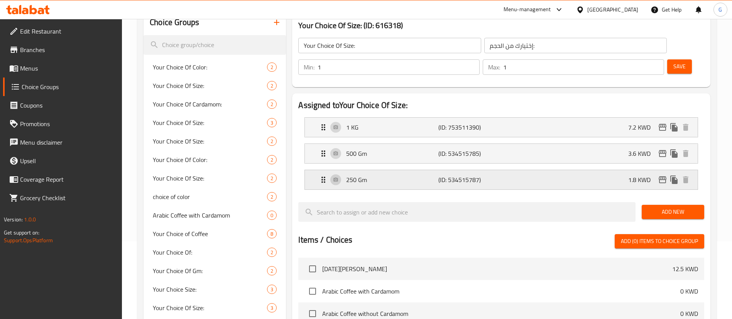
click at [548, 170] on div "250 Gm (ID: 534515787) 1.8 KWD" at bounding box center [504, 179] width 370 height 19
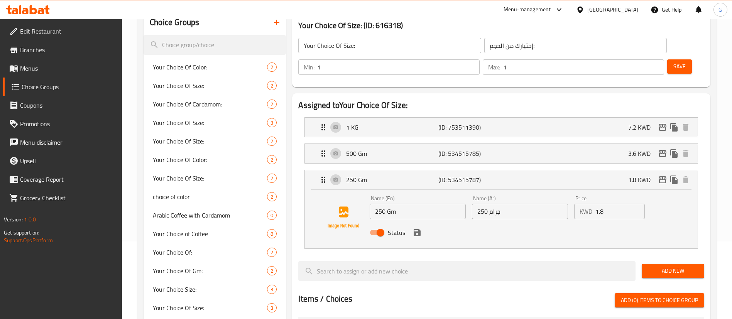
click at [594, 204] on div "KWD 1.8 Price" at bounding box center [609, 211] width 71 height 15
click at [599, 204] on input "1.8" at bounding box center [620, 211] width 49 height 15
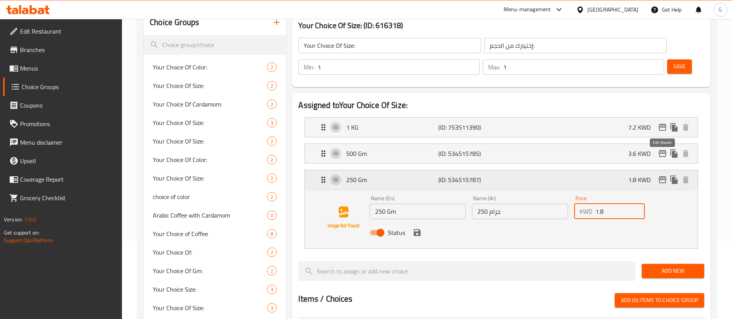
click at [666, 176] on icon "edit" at bounding box center [663, 179] width 8 height 7
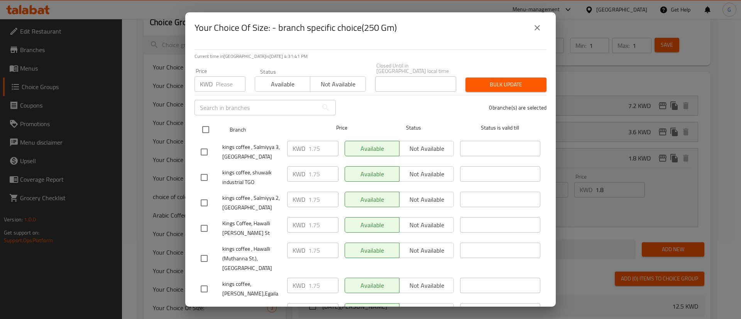
click at [212, 125] on input "checkbox" at bounding box center [206, 130] width 16 height 16
checkbox input "true"
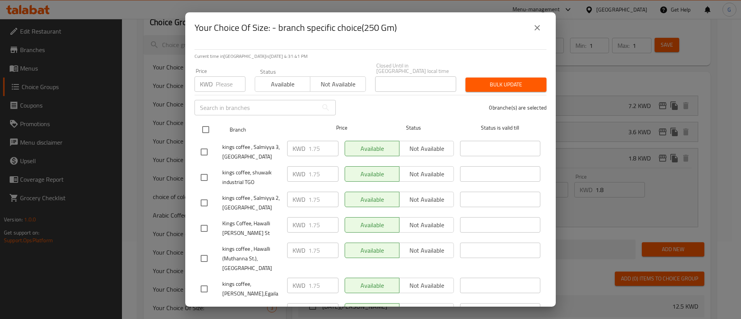
checkbox input "true"
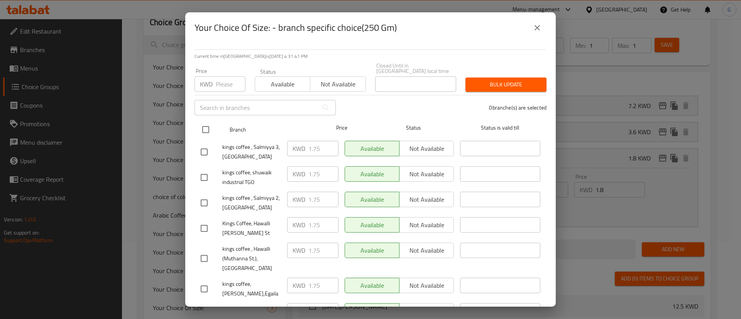
checkbox input "true"
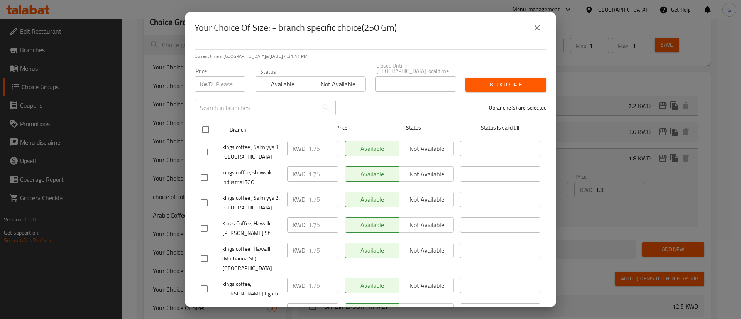
checkbox input "true"
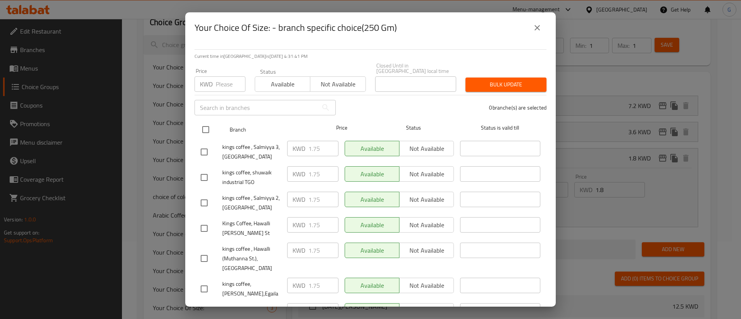
checkbox input "true"
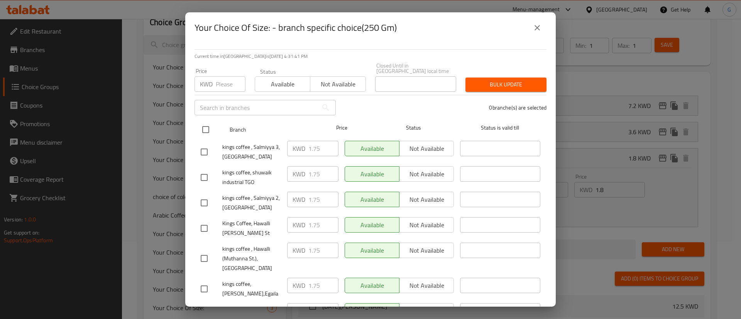
checkbox input "true"
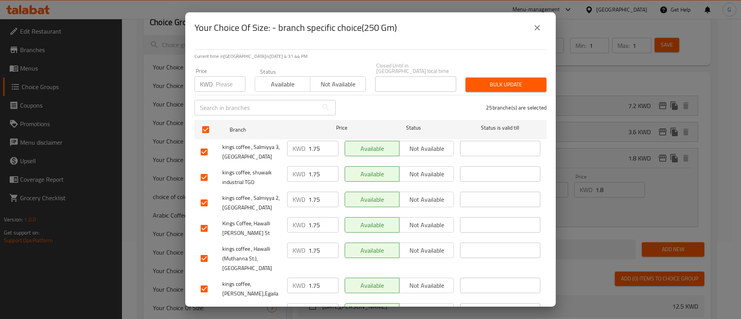
click at [225, 78] on input "number" at bounding box center [231, 83] width 30 height 15
paste input "1.8"
type input "1.8"
click at [498, 80] on span "Bulk update" at bounding box center [506, 85] width 69 height 10
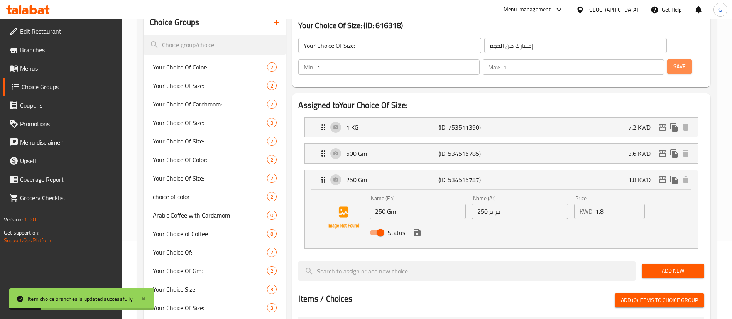
click at [673, 59] on button "Save" at bounding box center [679, 66] width 25 height 14
